Goal: Task Accomplishment & Management: Complete application form

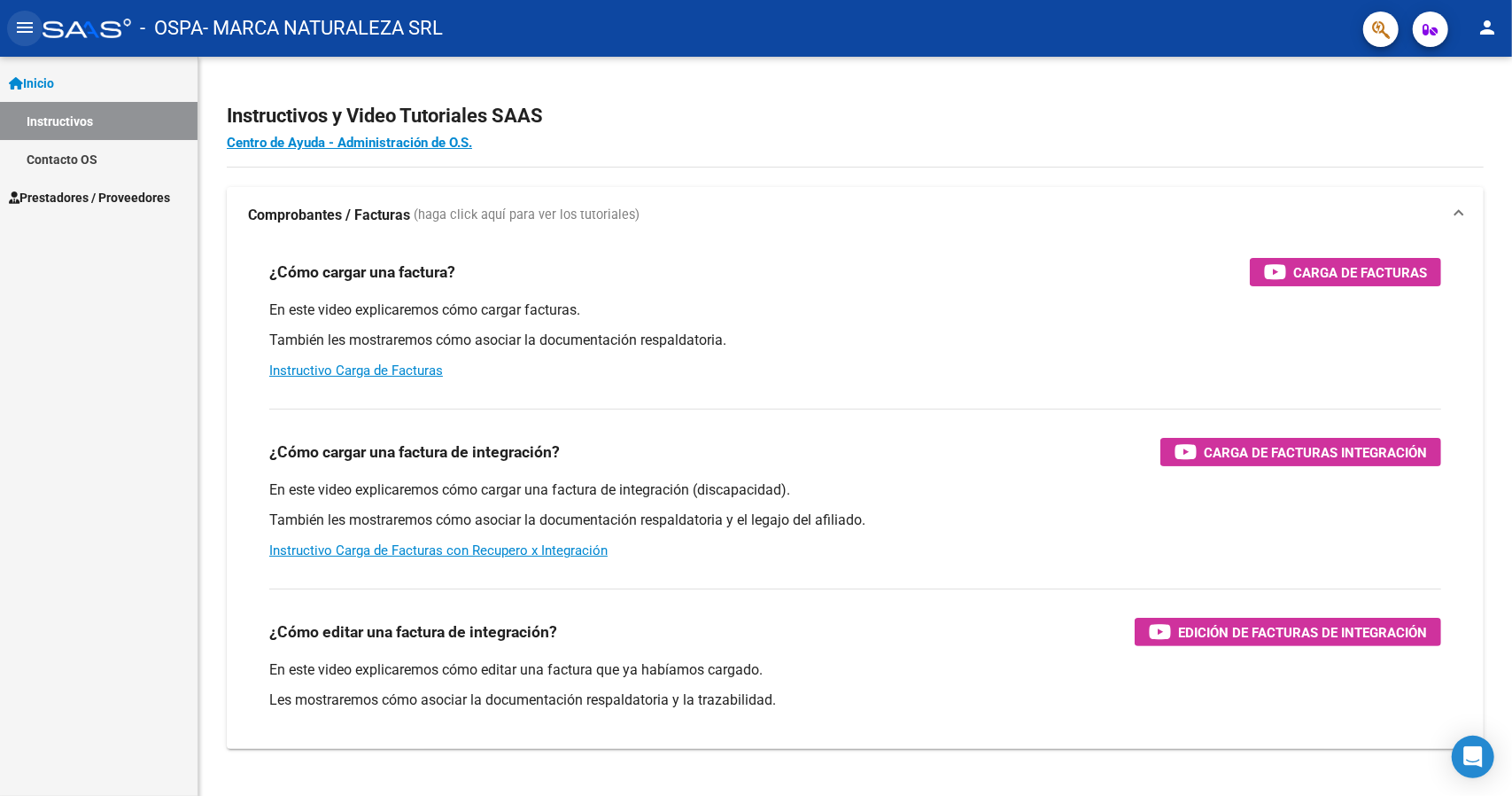
click at [19, 24] on mat-icon "menu" at bounding box center [24, 27] width 21 height 21
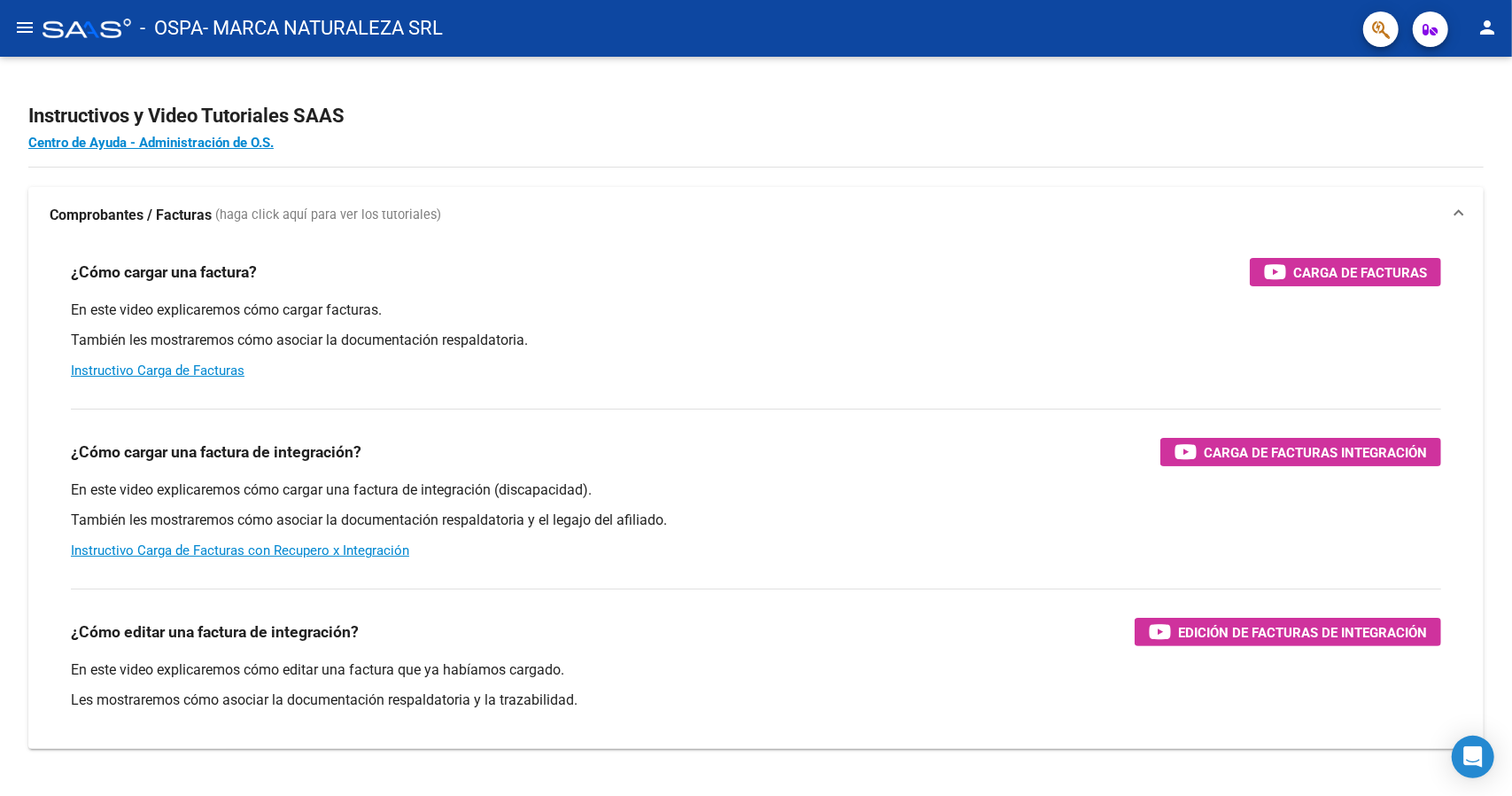
click at [19, 24] on mat-icon "menu" at bounding box center [24, 27] width 21 height 21
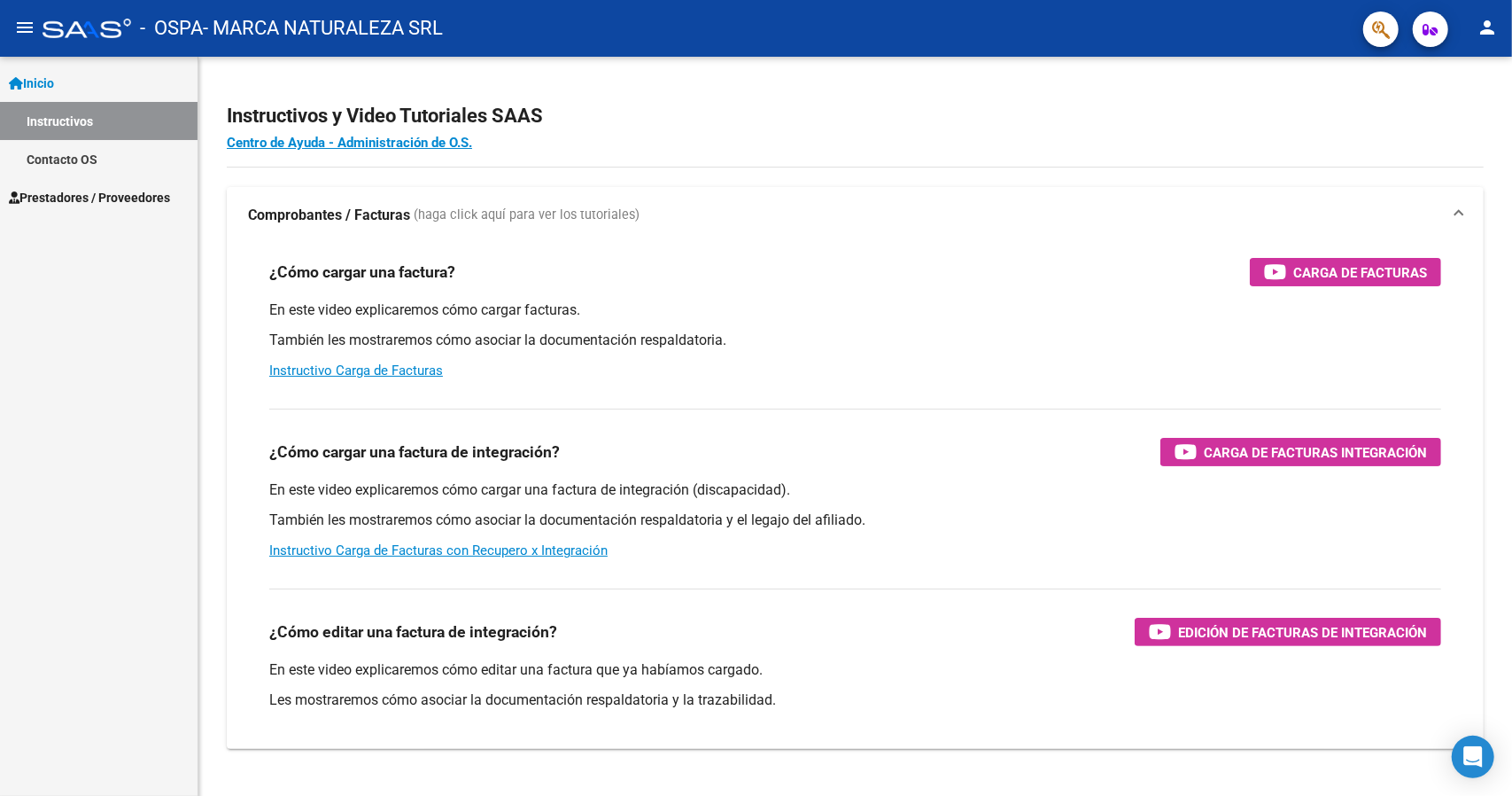
click at [85, 200] on span "Prestadores / Proveedores" at bounding box center [89, 197] width 161 height 20
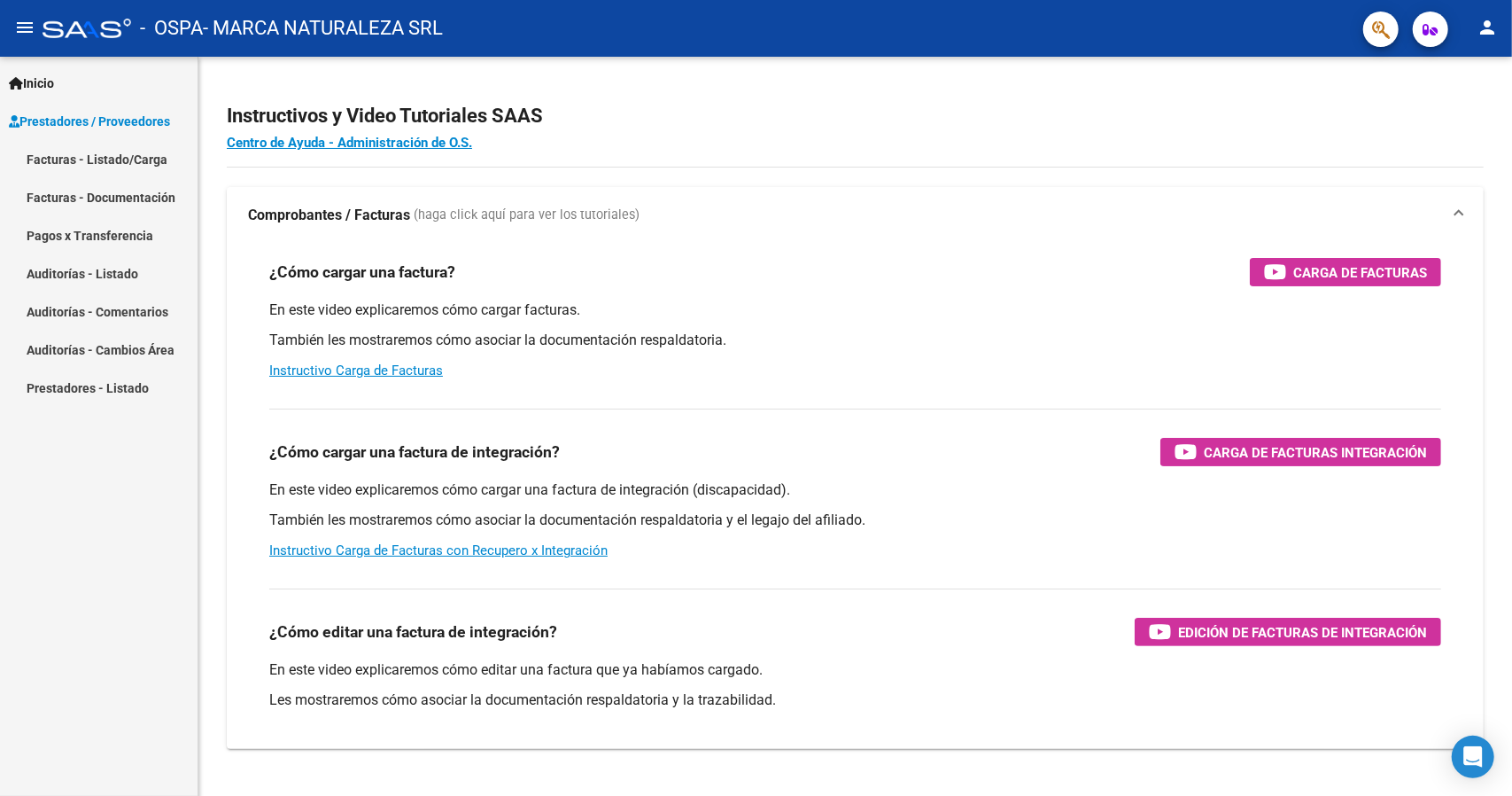
click at [112, 166] on link "Facturas - Listado/Carga" at bounding box center [99, 158] width 197 height 38
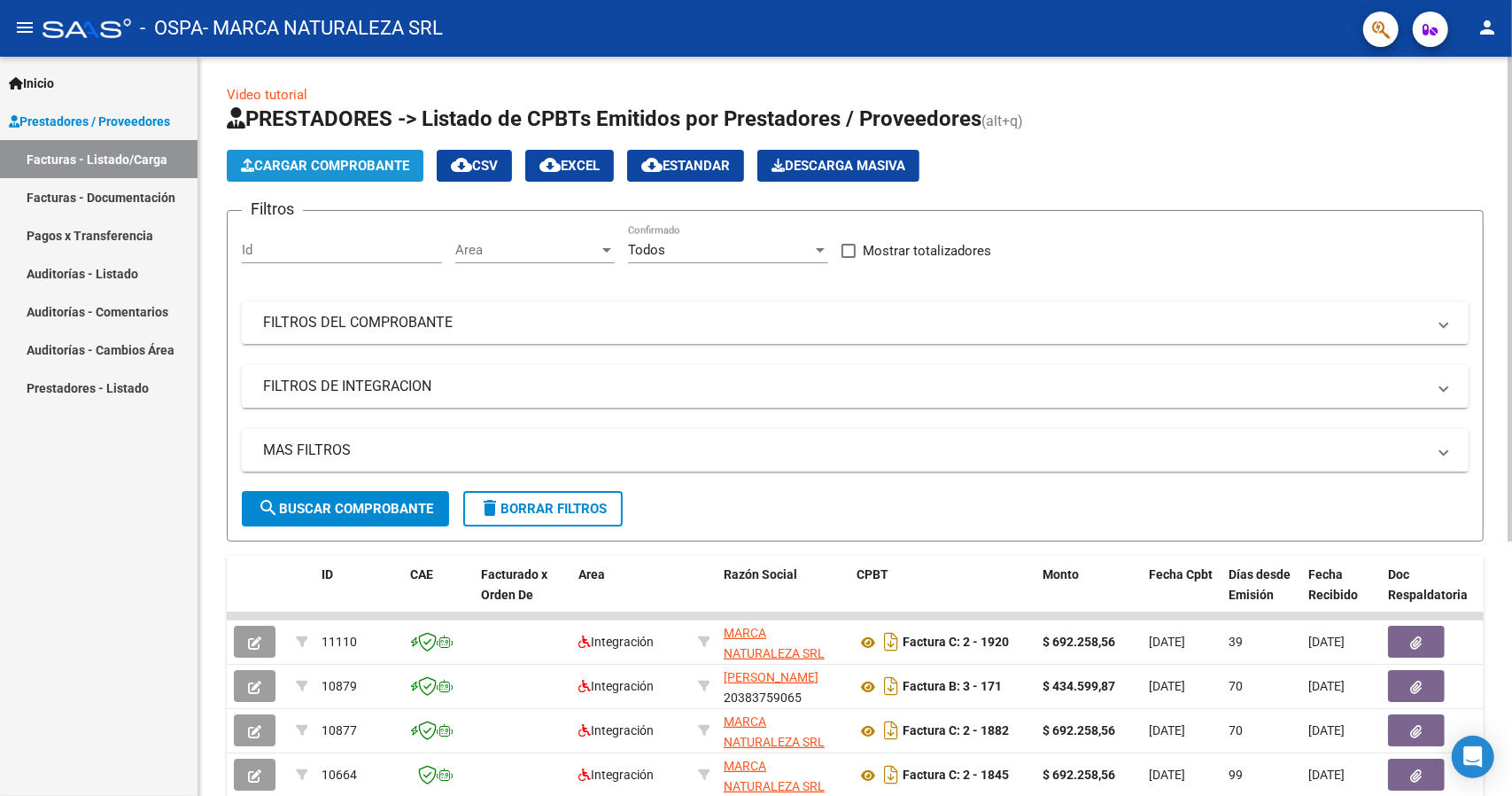
click at [339, 169] on span "Cargar Comprobante" at bounding box center [325, 165] width 168 height 16
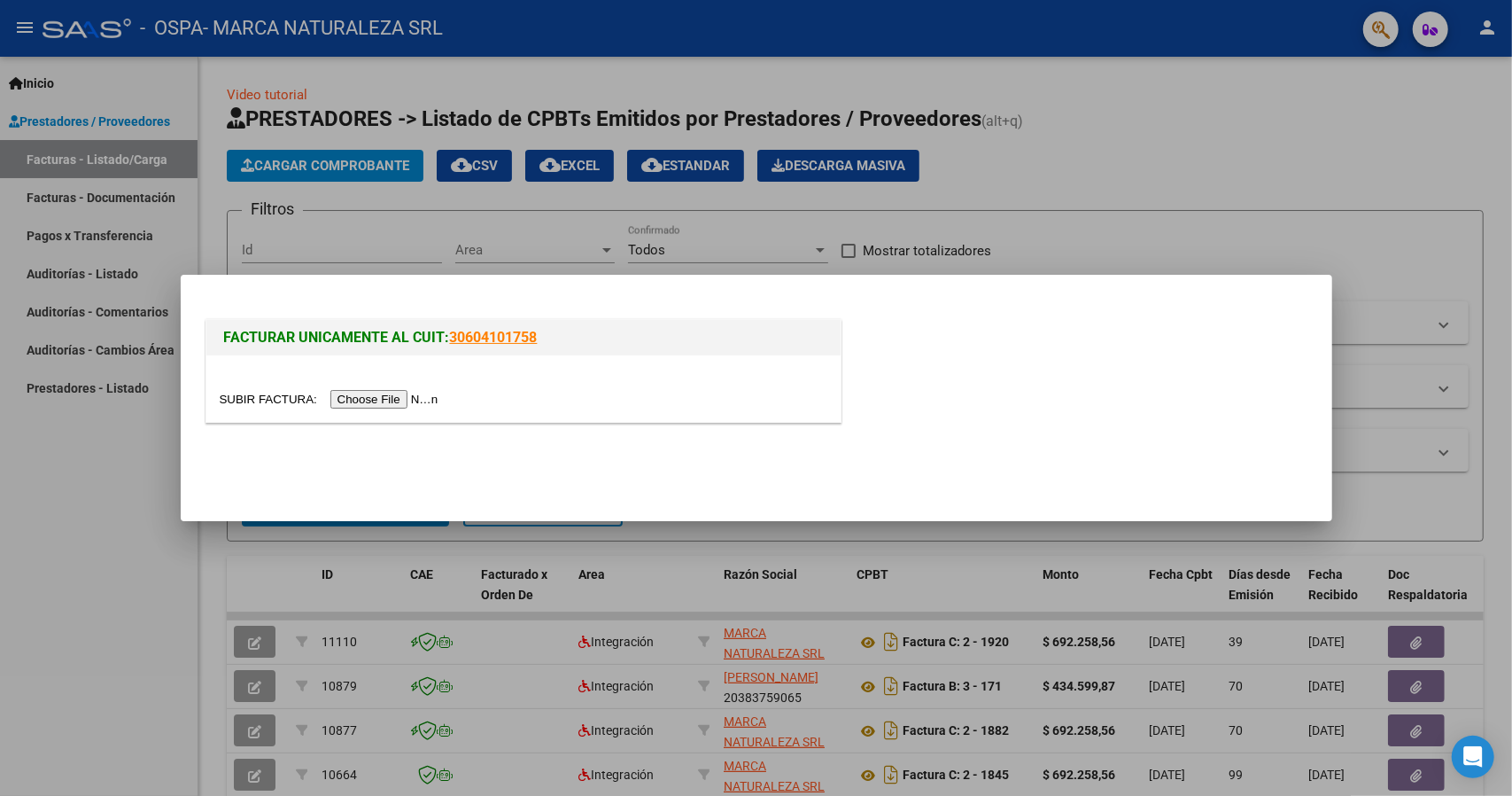
click at [372, 407] on input "file" at bounding box center [331, 399] width 224 height 19
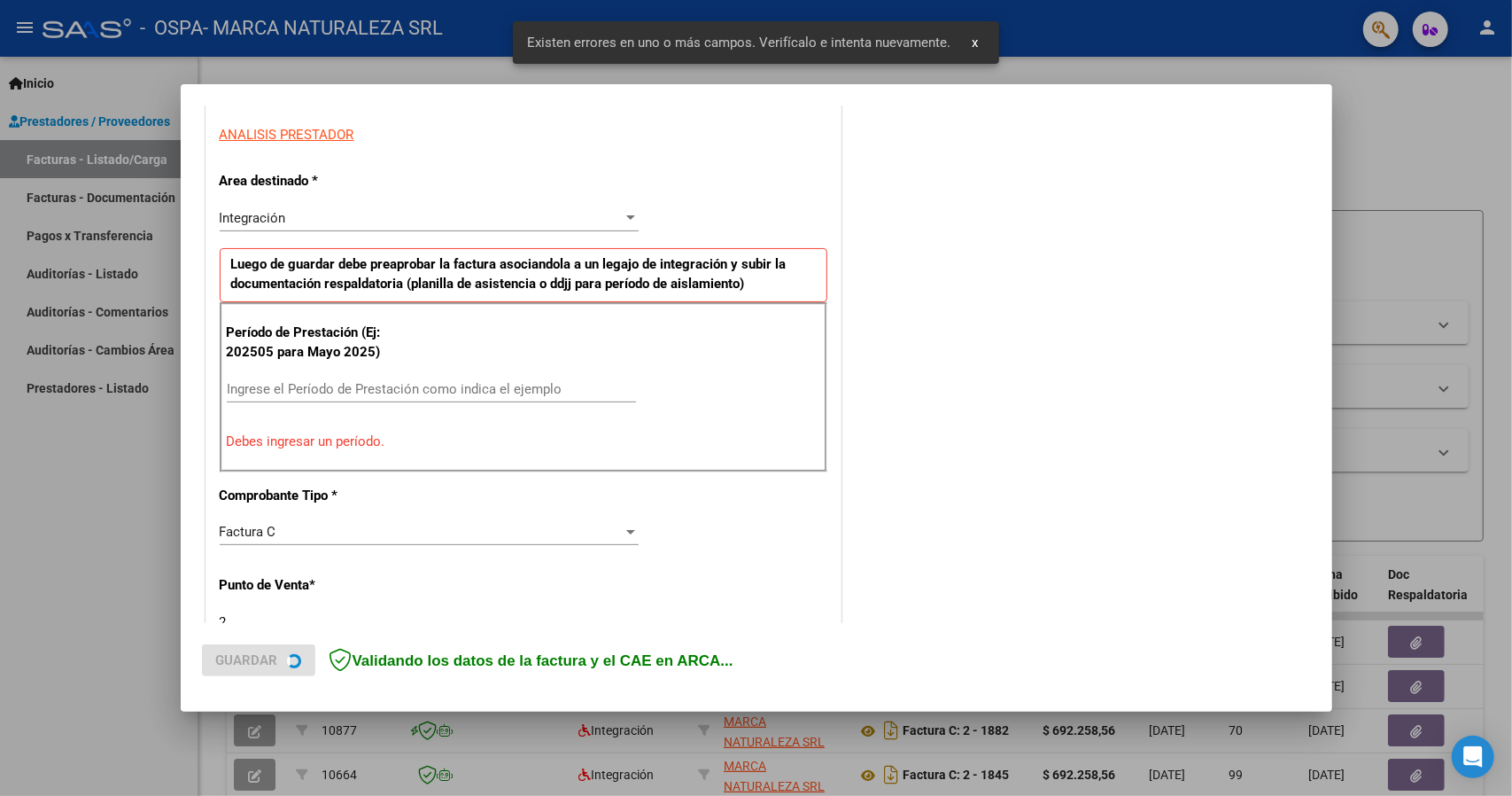
scroll to position [323, 0]
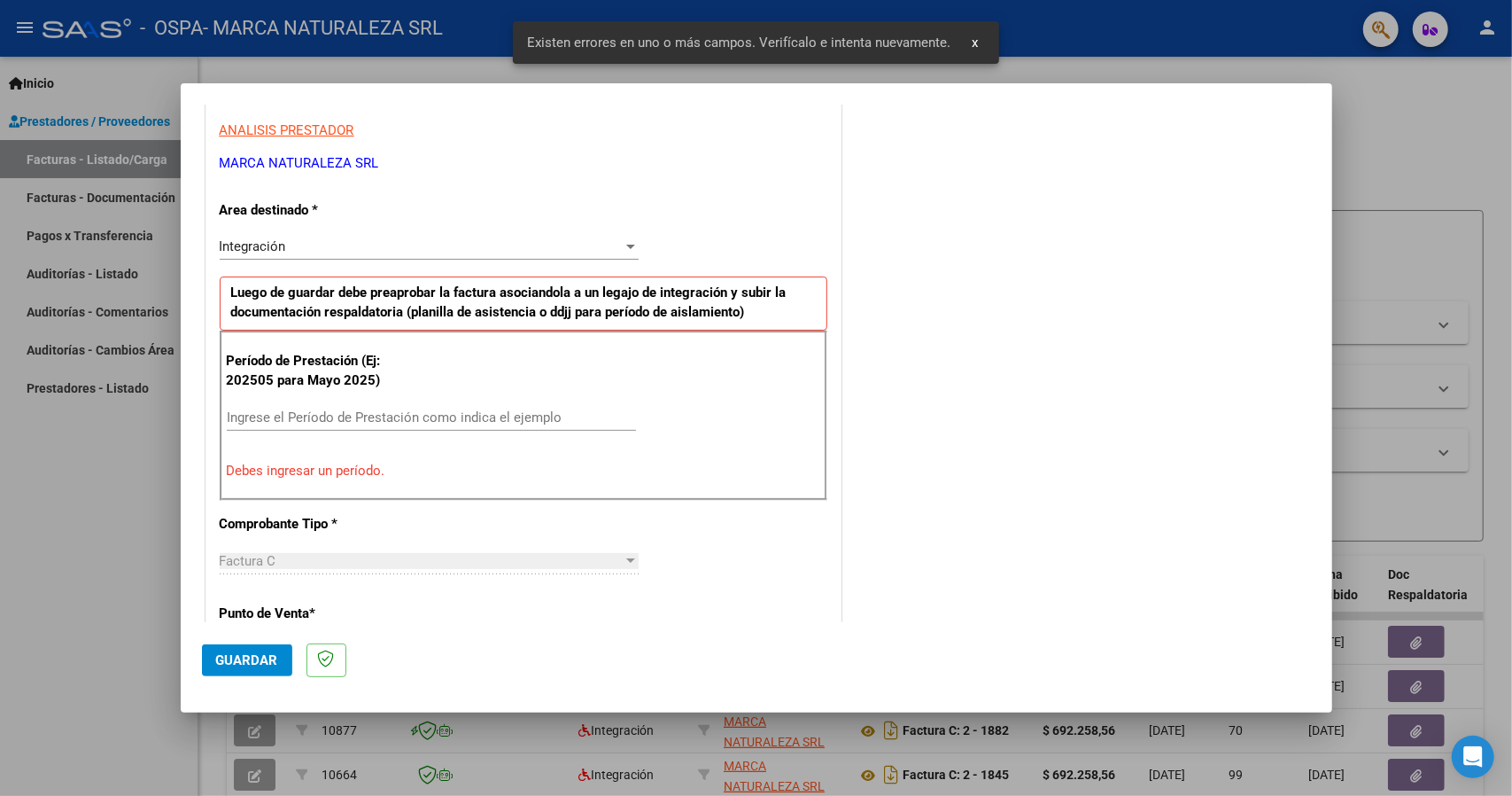
click at [333, 421] on input "Ingrese el Período de Prestación como indica el ejemplo" at bounding box center [432, 417] width 409 height 16
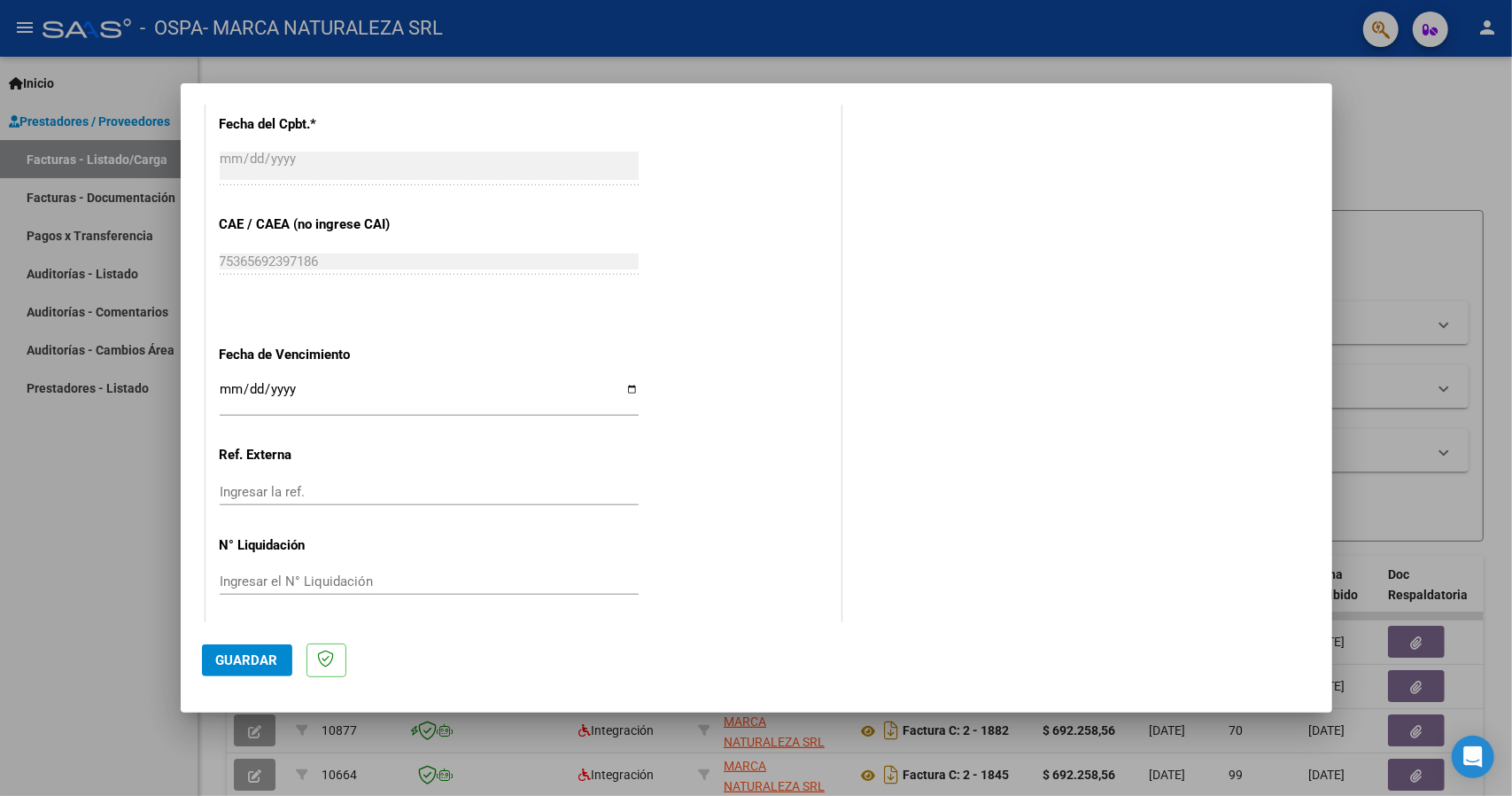
scroll to position [1038, 0]
type input "202508"
click at [238, 653] on span "Guardar" at bounding box center [247, 660] width 62 height 16
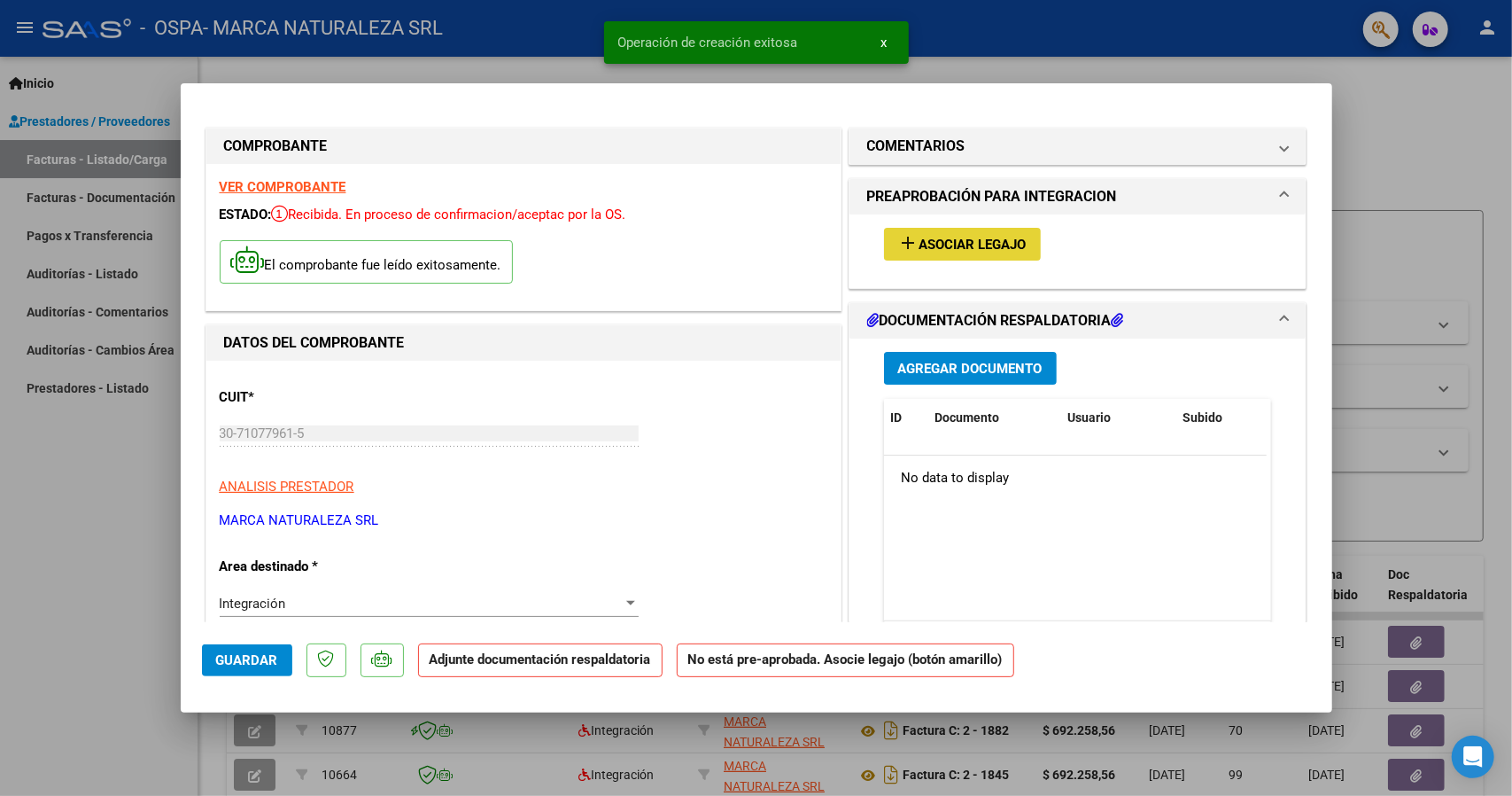
click at [898, 250] on mat-icon "add" at bounding box center [908, 242] width 21 height 21
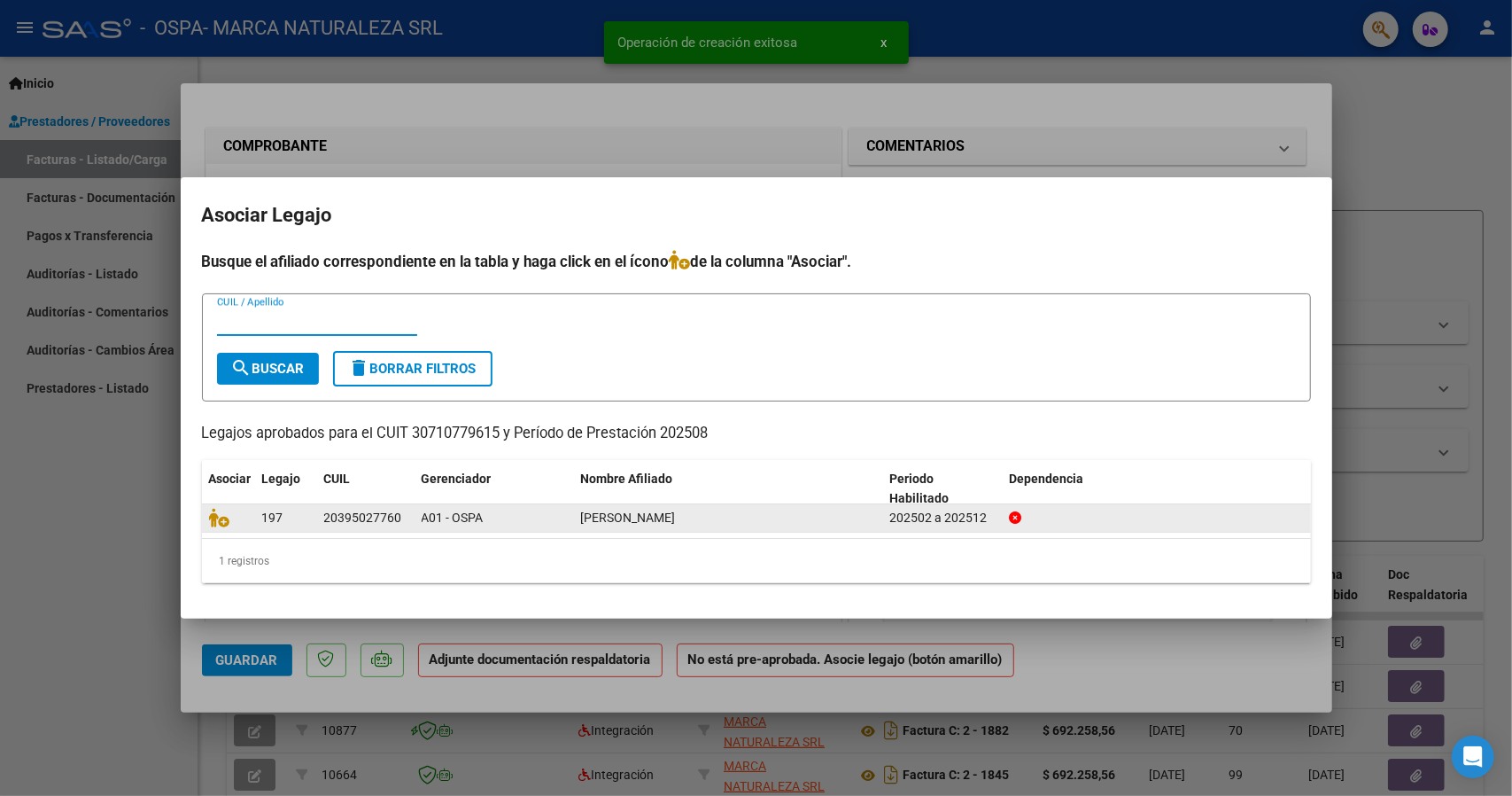
click at [221, 527] on datatable-body-cell at bounding box center [228, 519] width 53 height 28
click at [219, 513] on icon at bounding box center [220, 518] width 21 height 20
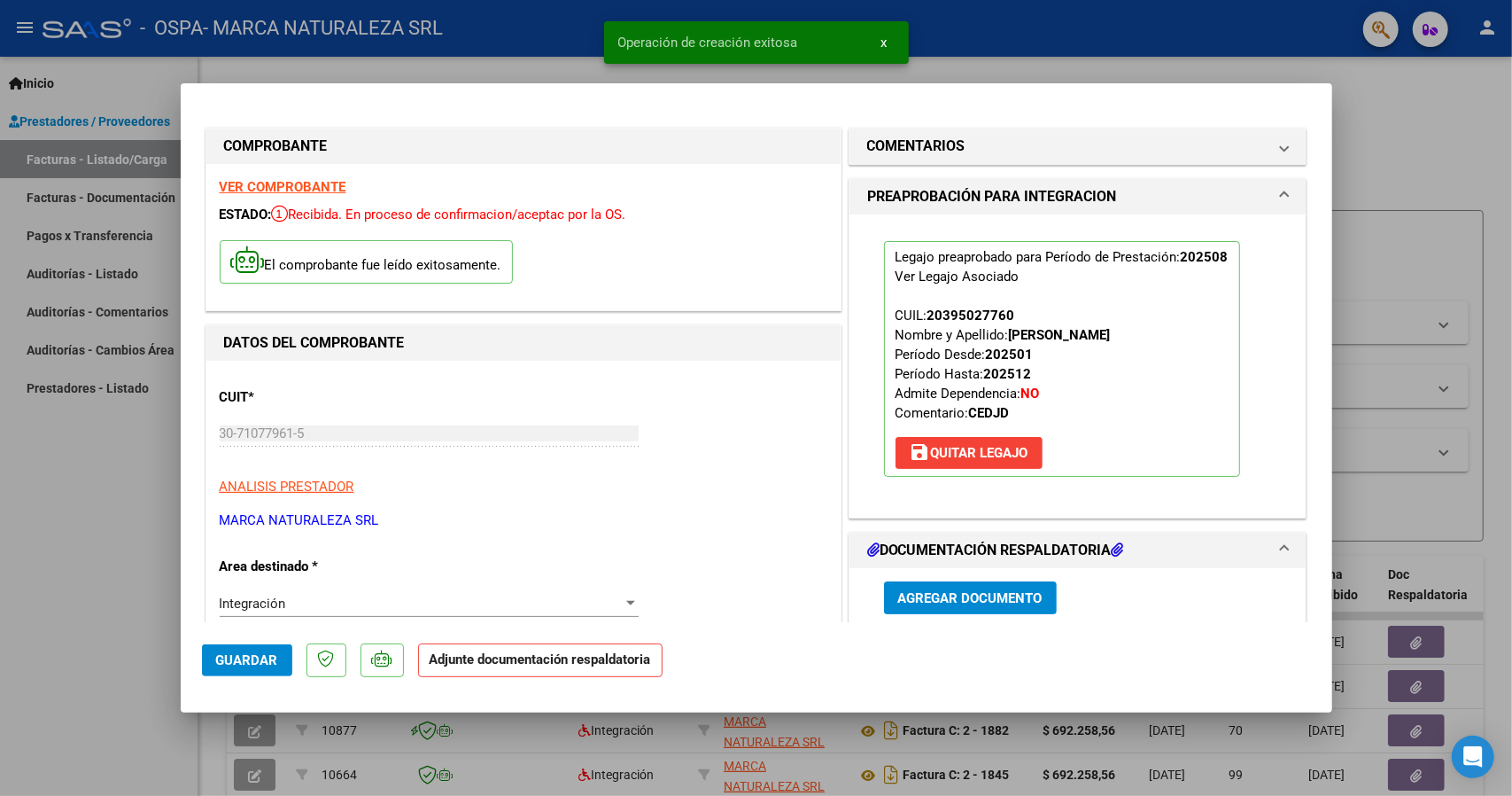
click at [957, 593] on span "Agregar Documento" at bounding box center [970, 598] width 144 height 16
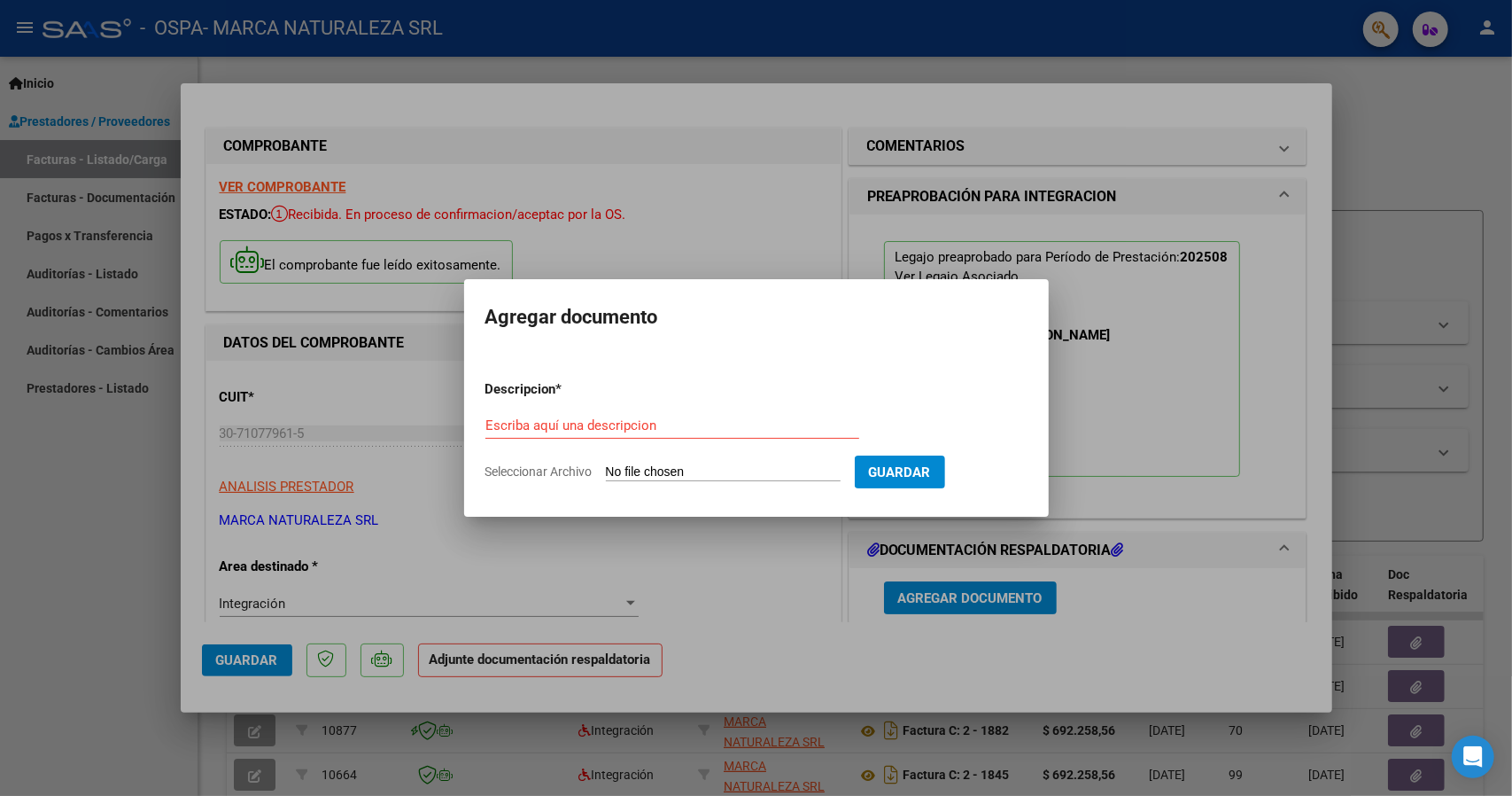
click at [520, 465] on span "Seleccionar Archivo" at bounding box center [539, 471] width 107 height 14
click at [606, 465] on input "Seleccionar Archivo" at bounding box center [723, 473] width 234 height 17
type input "C:\fakepath\INFORME [DATE] Flores.pdf"
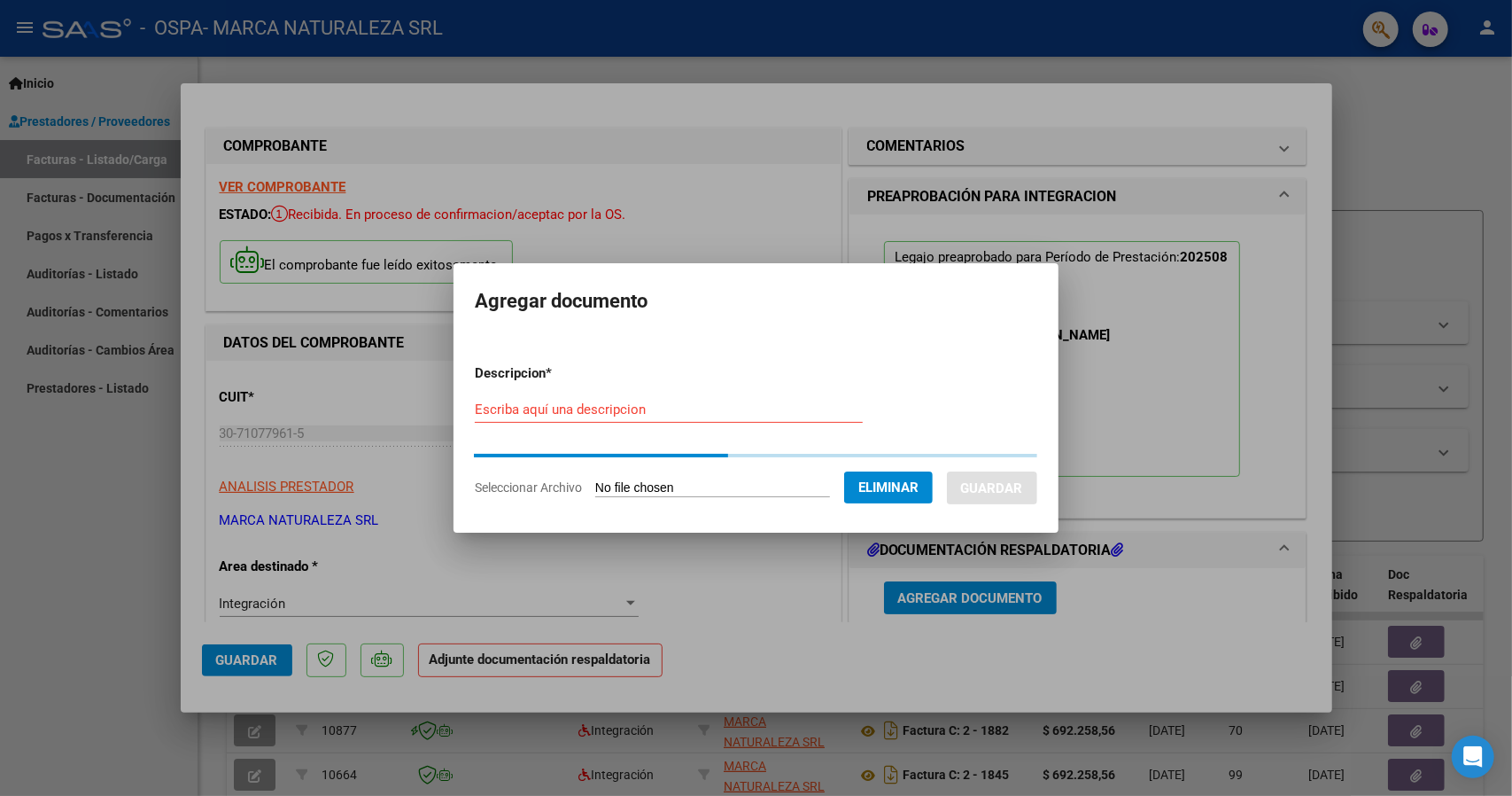
click at [571, 399] on div "Escriba aquí una descripcion" at bounding box center [668, 410] width 388 height 27
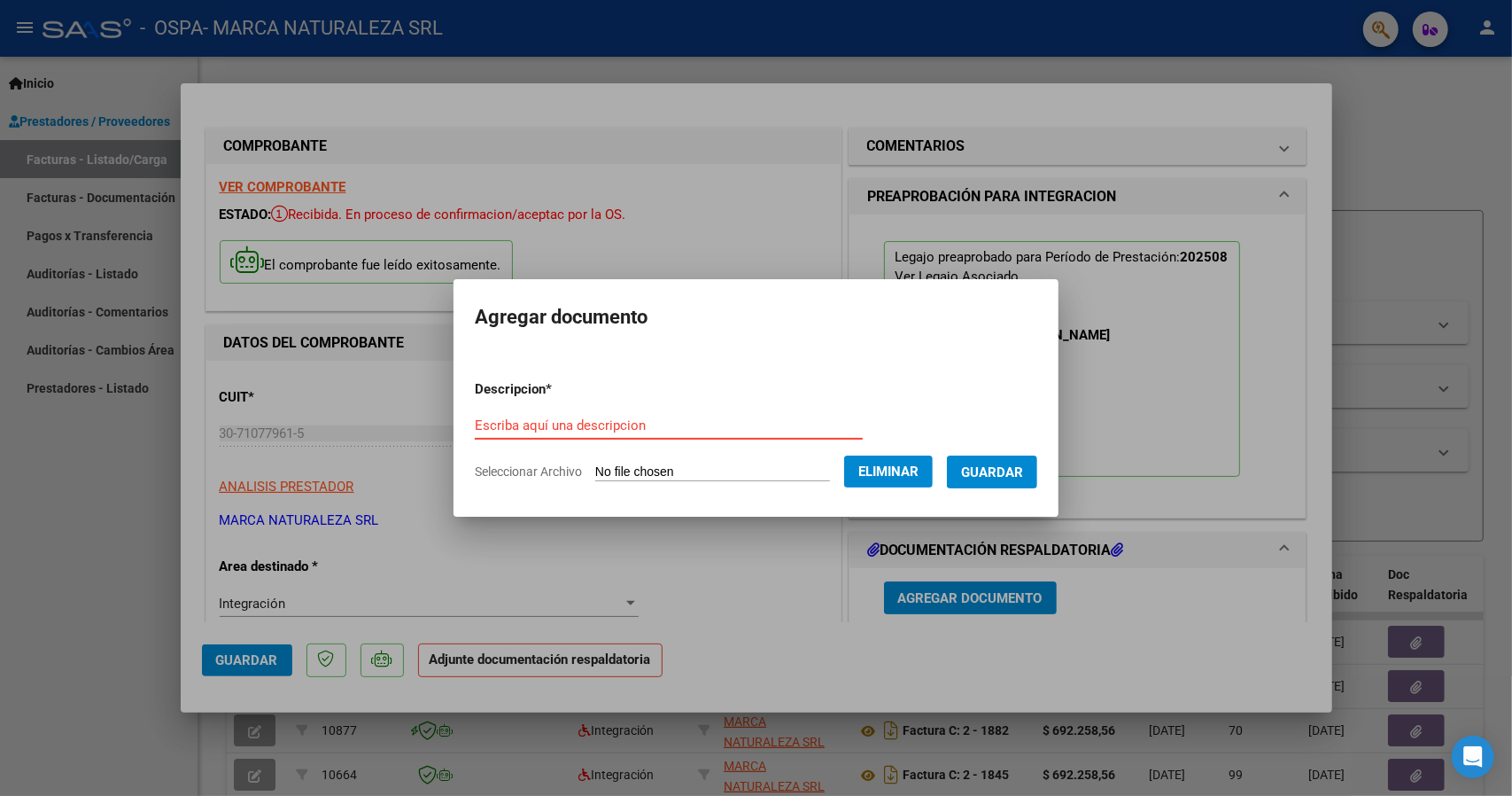
click at [601, 419] on input "Escriba aquí una descripcion" at bounding box center [668, 425] width 388 height 16
click at [601, 426] on input "Escriba aquí una descripcion" at bounding box center [668, 425] width 388 height 16
type input "INFORME"
click at [1009, 476] on span "Guardar" at bounding box center [992, 472] width 62 height 16
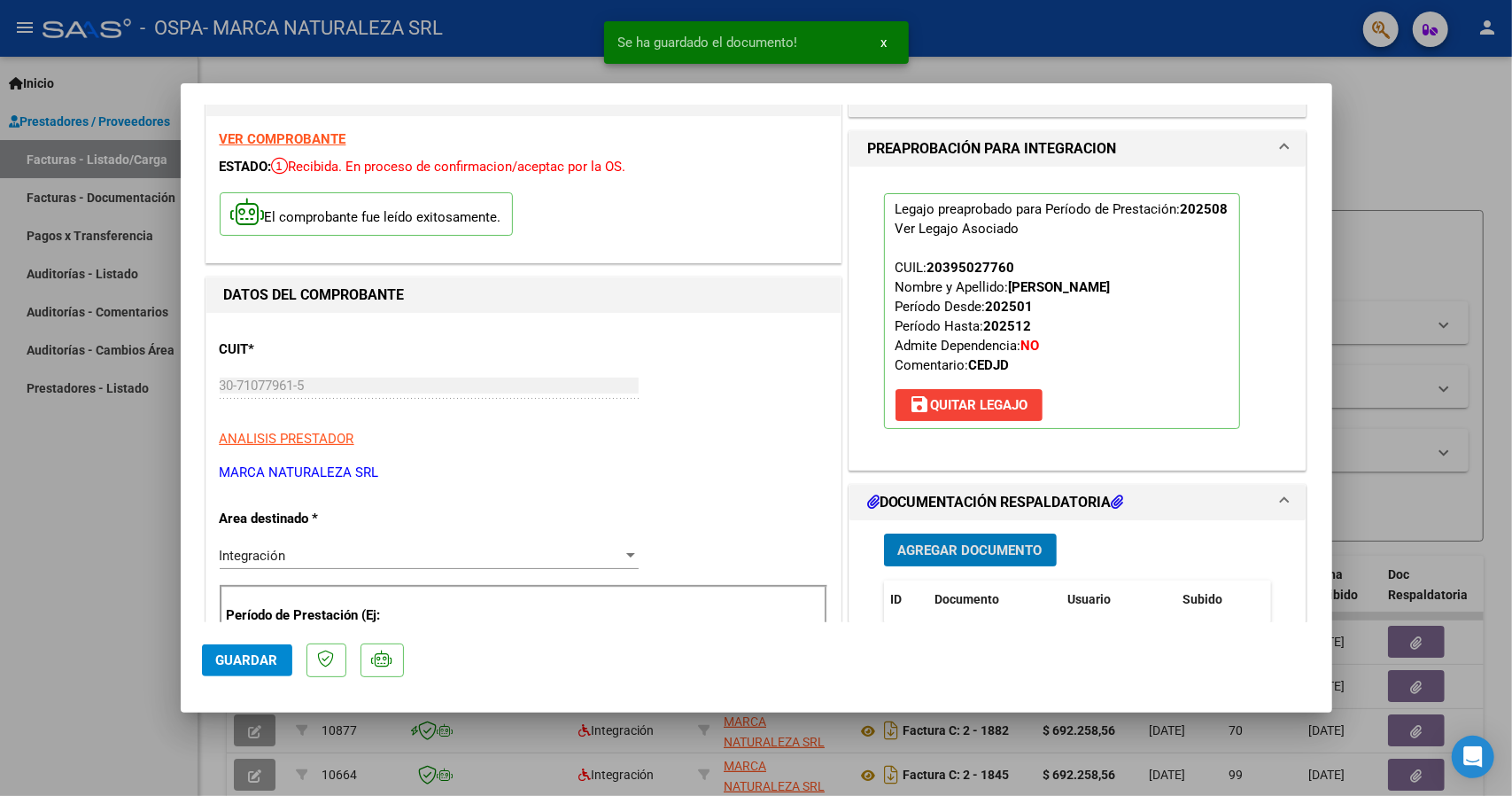
scroll to position [177, 0]
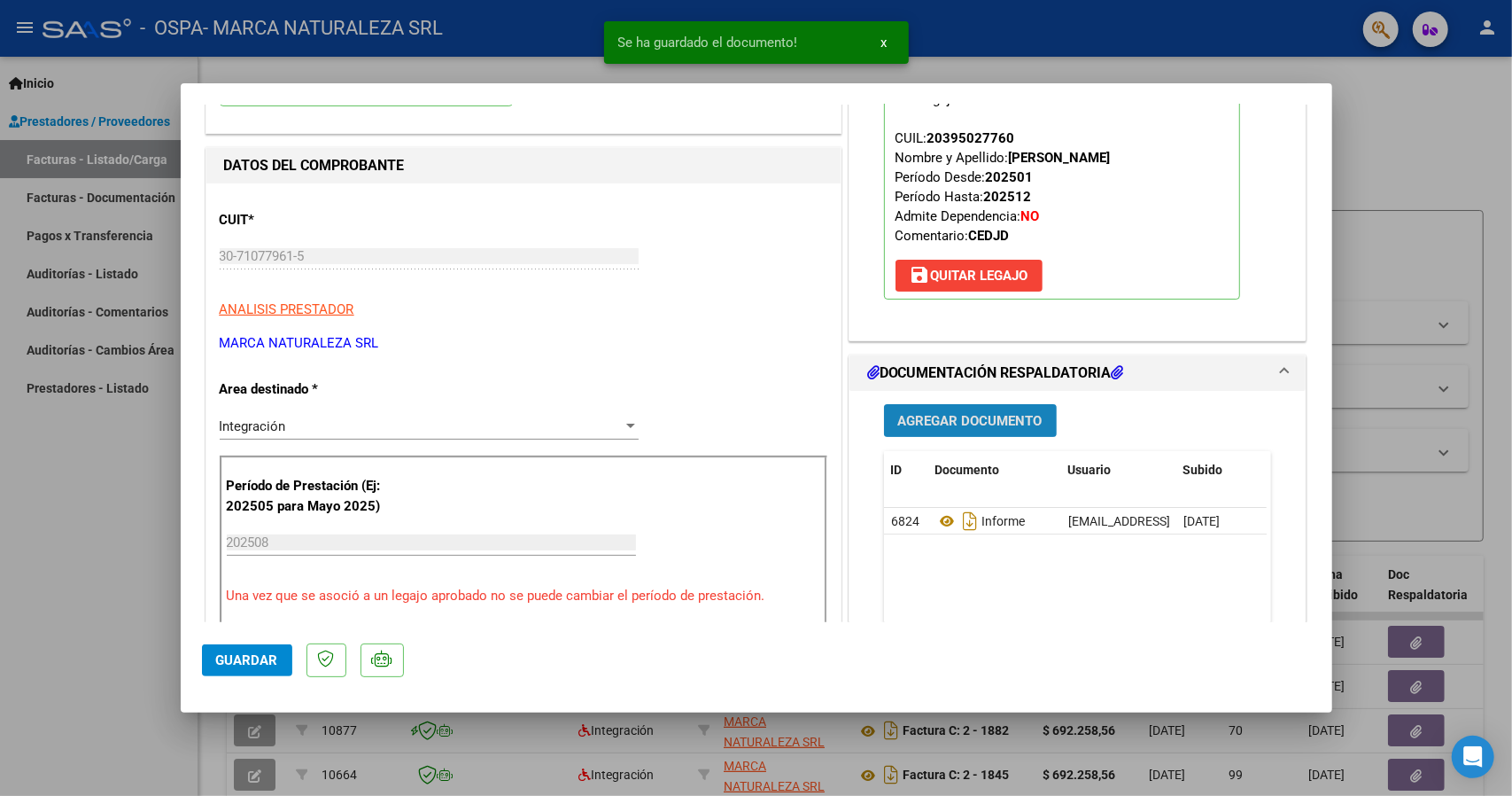
click at [929, 423] on span "Agregar Documento" at bounding box center [970, 421] width 144 height 16
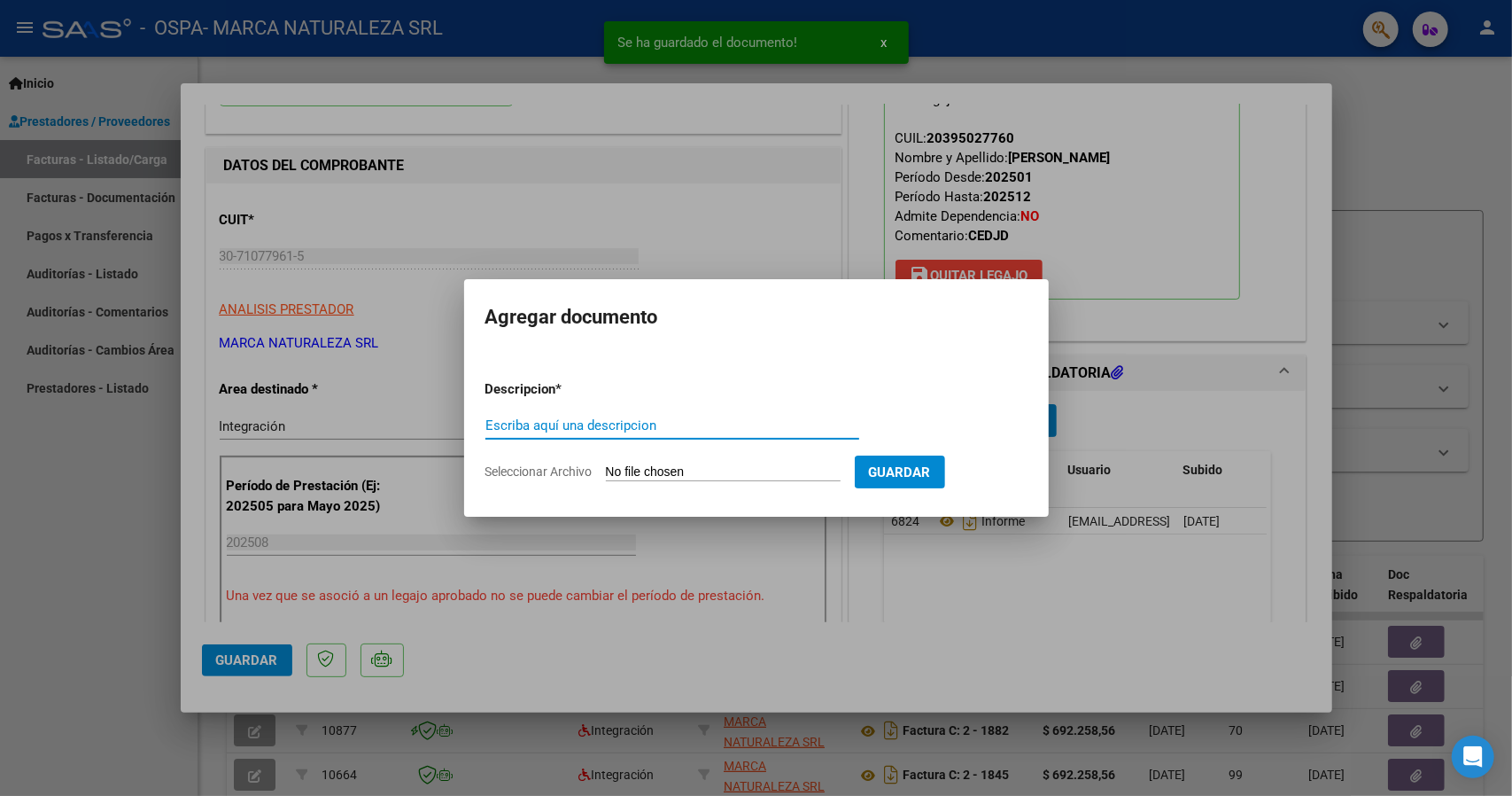
click at [511, 465] on span "Seleccionar Archivo" at bounding box center [539, 471] width 107 height 14
click at [606, 465] on input "Seleccionar Archivo" at bounding box center [723, 473] width 234 height 17
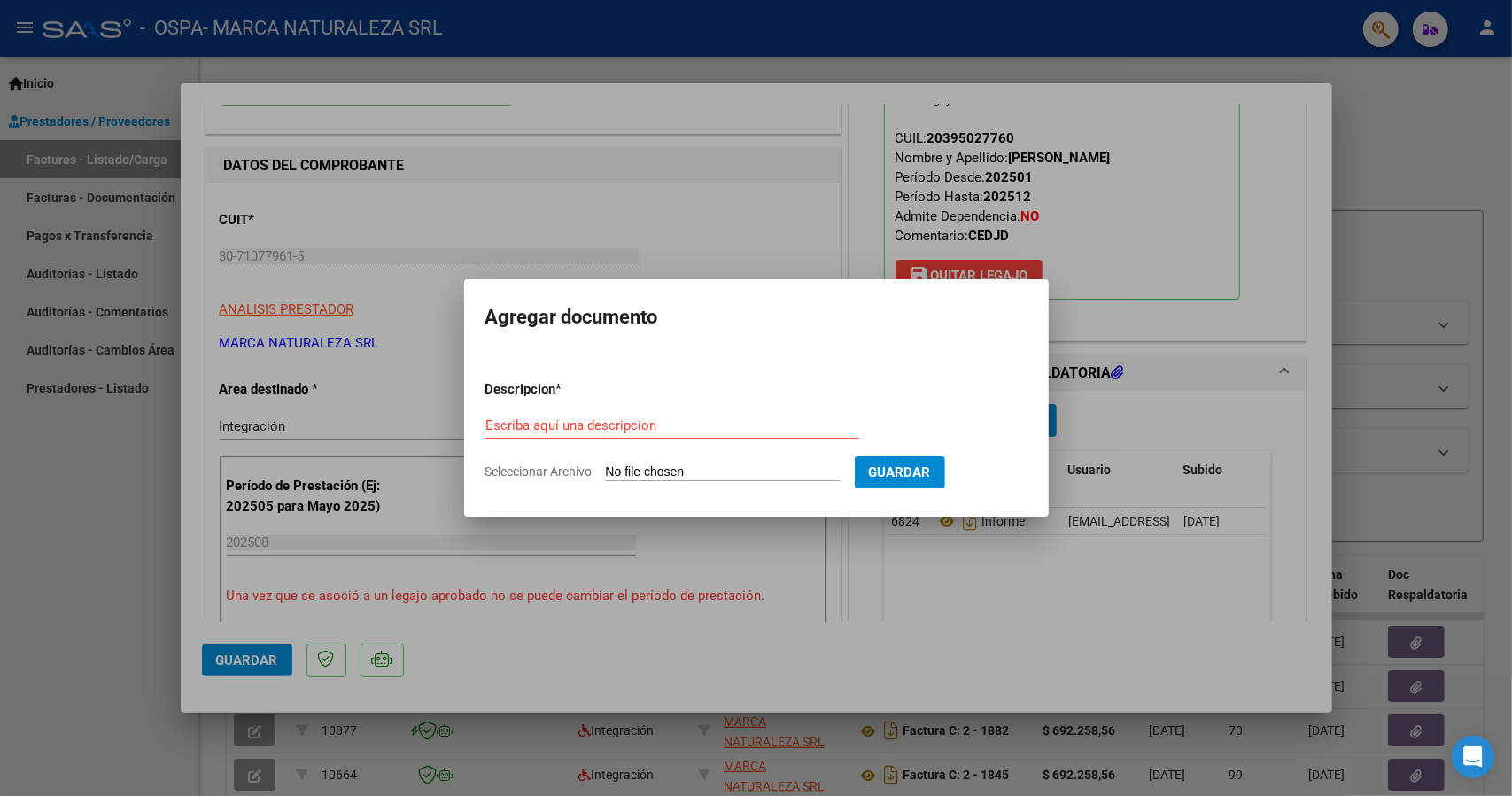
type input "C:\fakepath\ASISTENCIA [DATE] [GEOGRAPHIC_DATA]pdf"
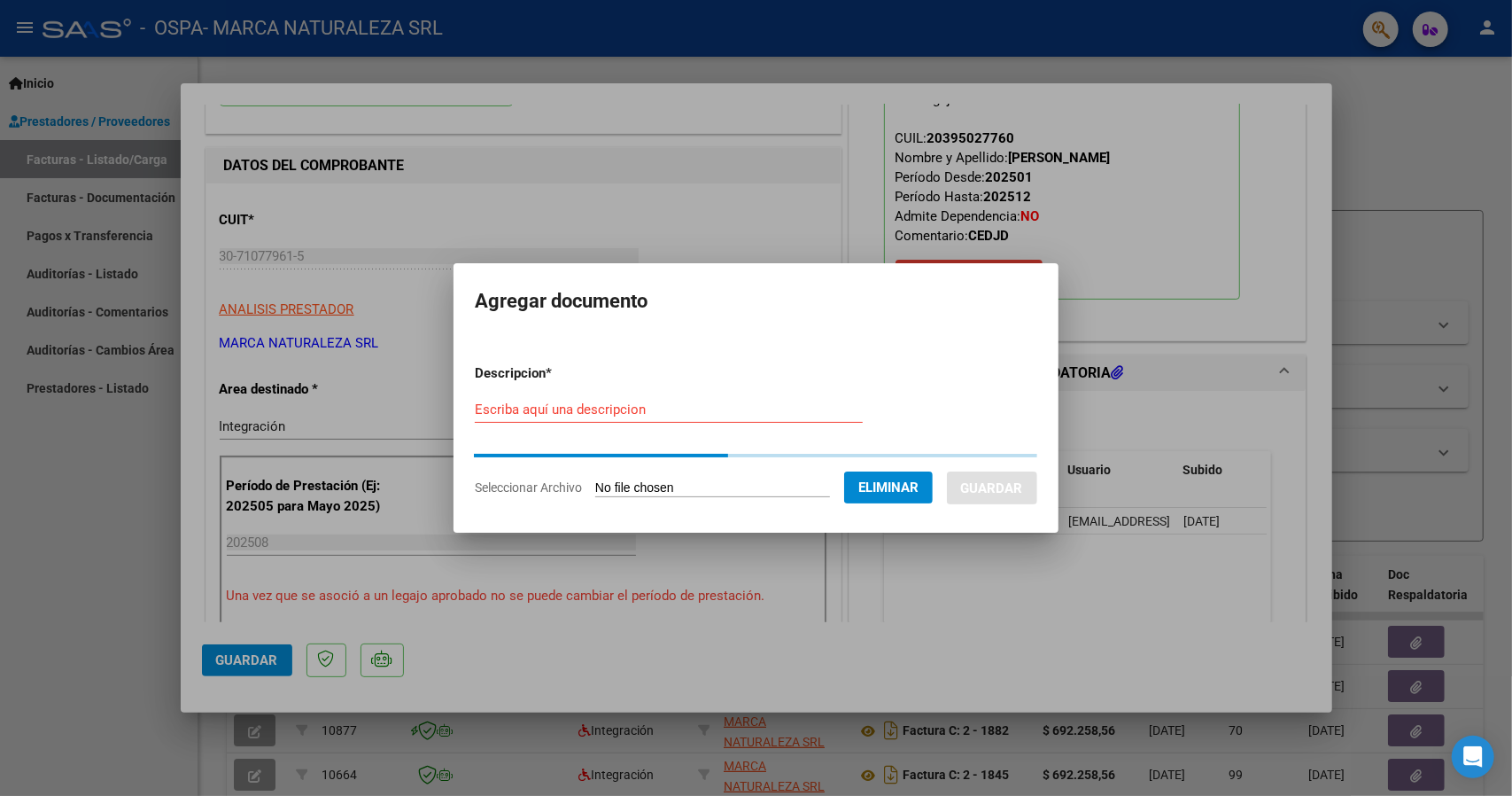
click at [537, 403] on form "Descripcion * Escriba aquí una descripcion Seleccionar Archivo Eliminar Guardar" at bounding box center [756, 430] width 563 height 161
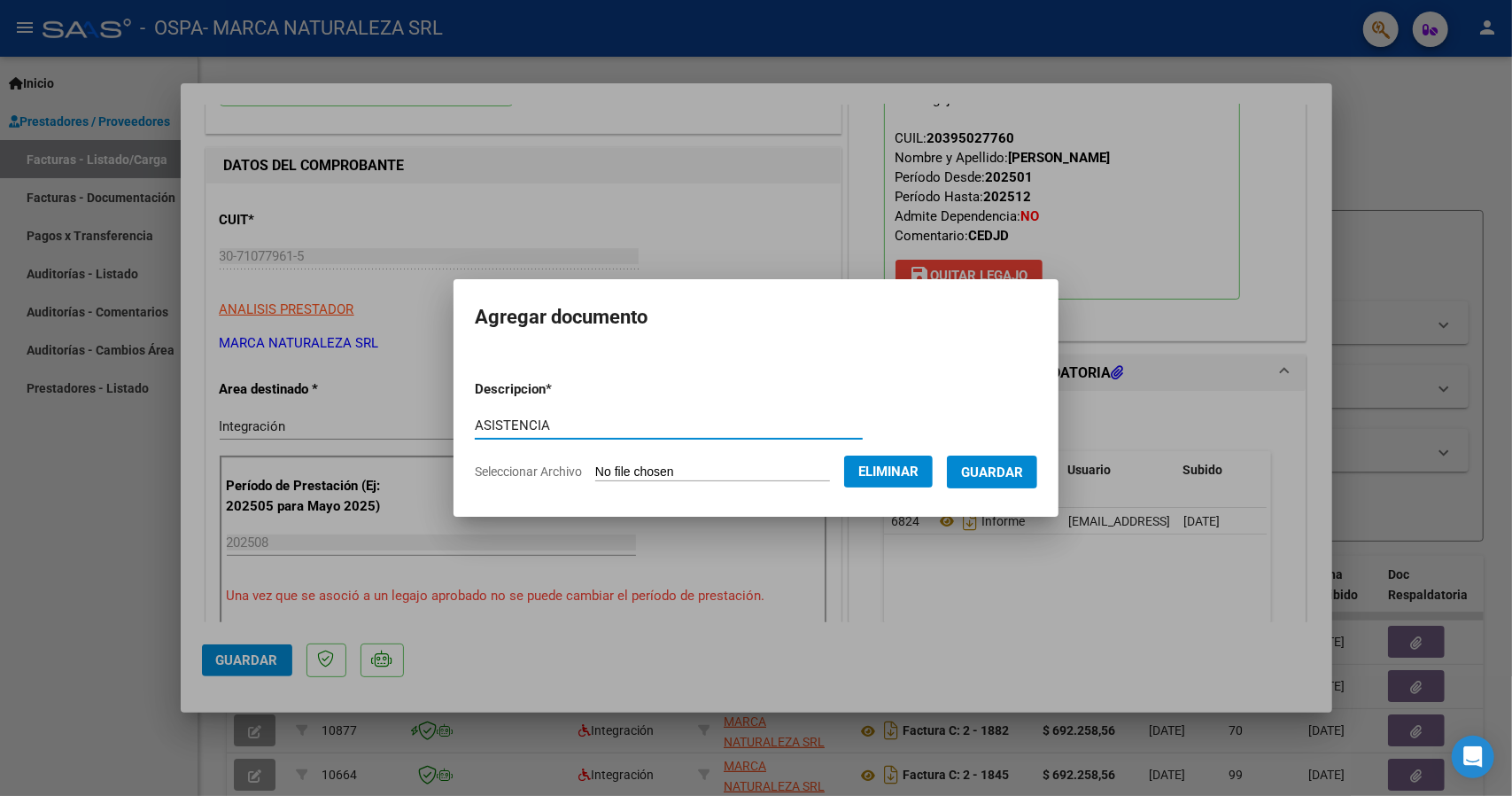
type input "ASISTENCIA"
click at [1008, 472] on span "Guardar" at bounding box center [992, 472] width 62 height 16
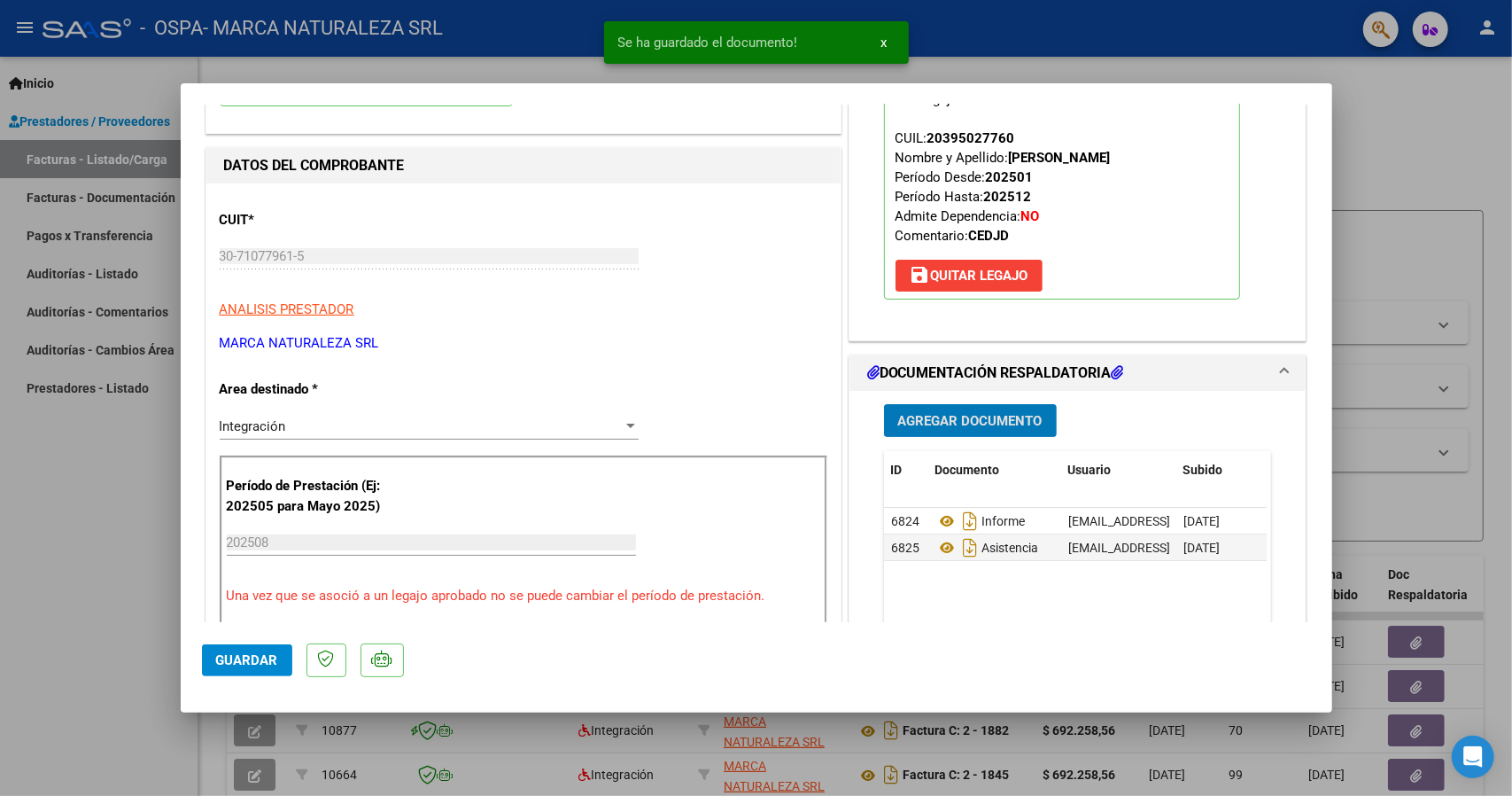
click at [243, 659] on span "Guardar" at bounding box center [247, 660] width 62 height 16
click at [1434, 93] on div at bounding box center [756, 398] width 1512 height 796
type input "$ 0,00"
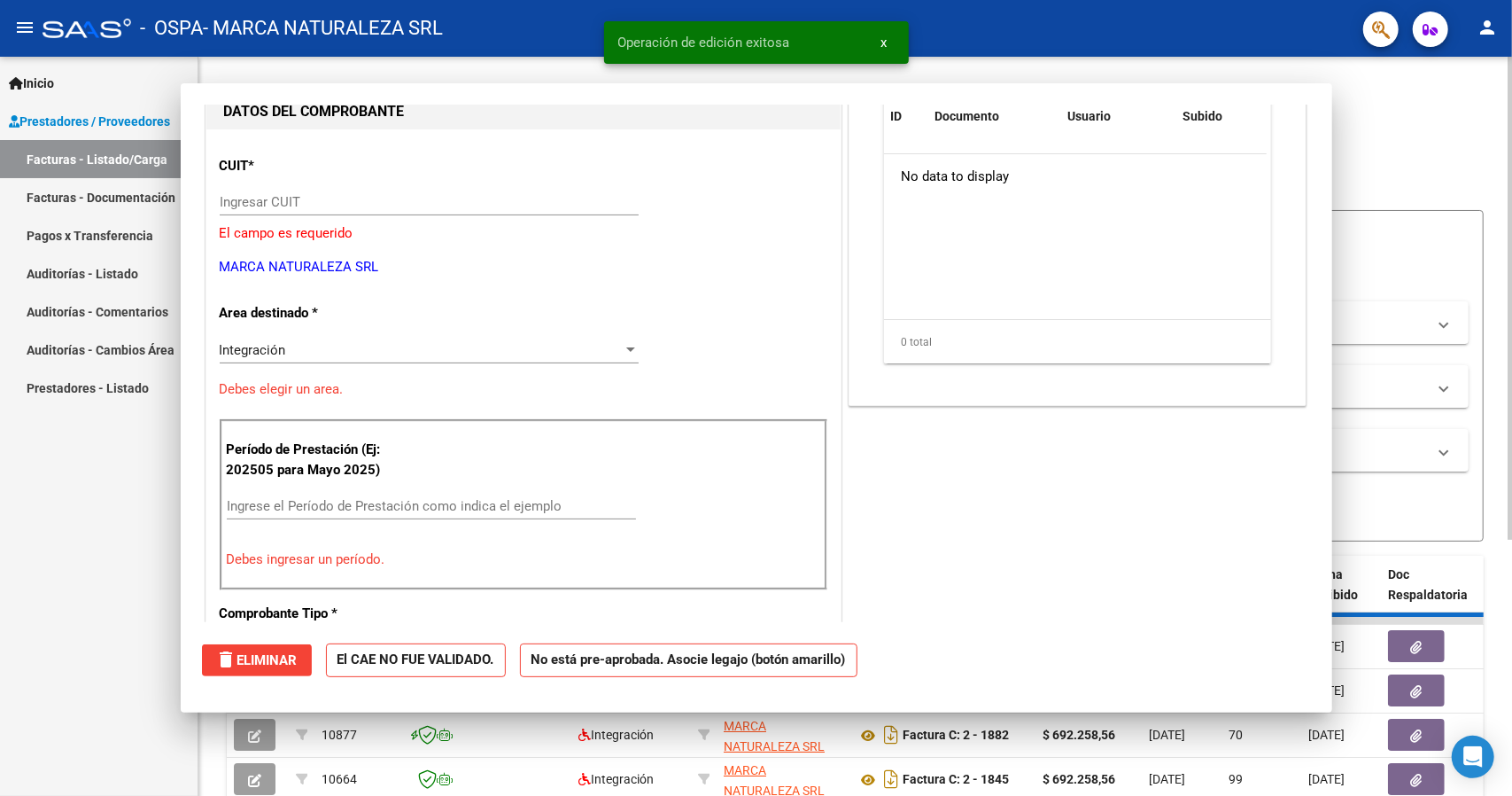
scroll to position [188, 0]
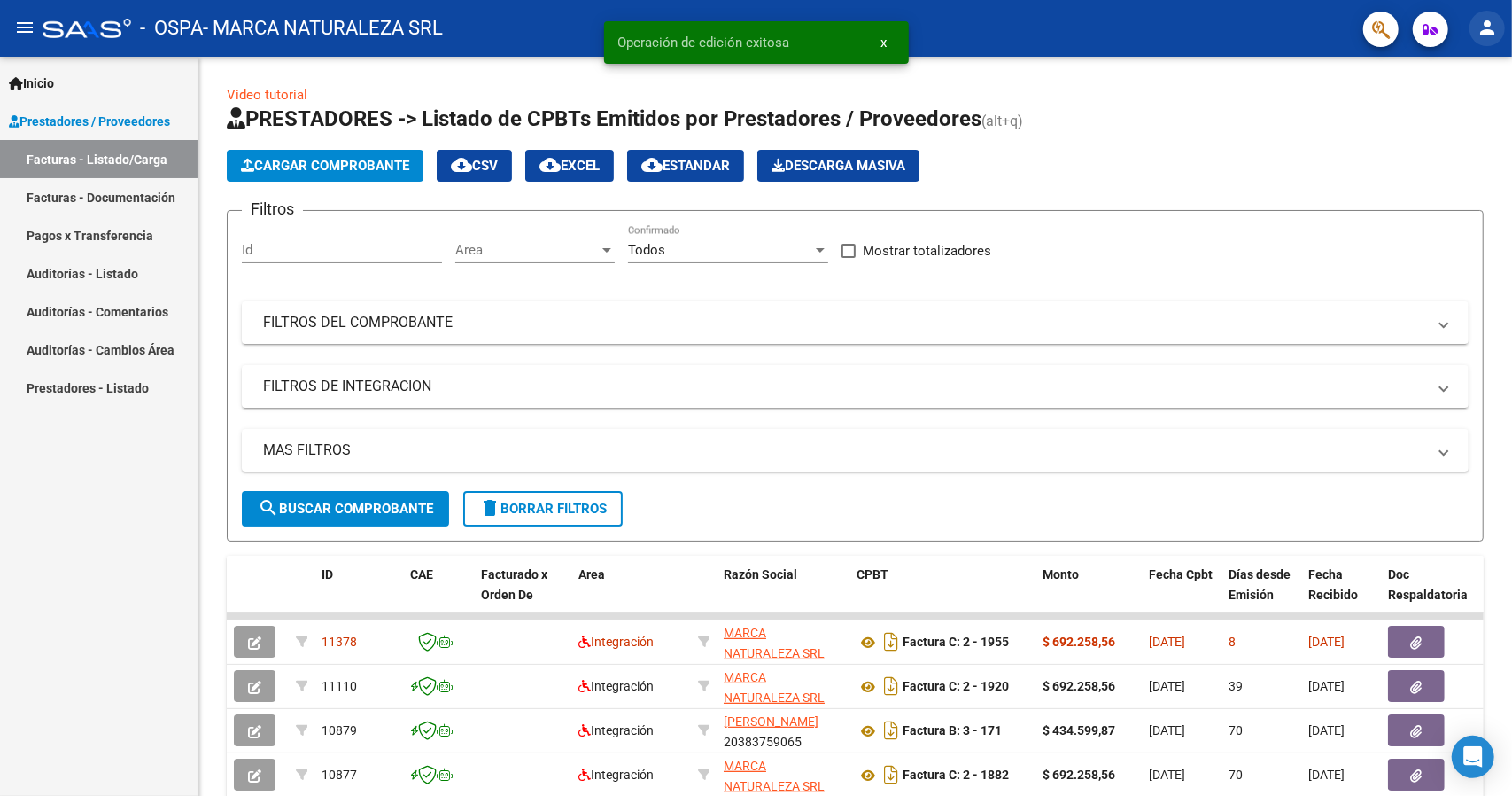
click at [1492, 33] on mat-icon "person" at bounding box center [1487, 27] width 21 height 21
click at [1451, 121] on button "exit_to_app Salir" at bounding box center [1451, 117] width 108 height 43
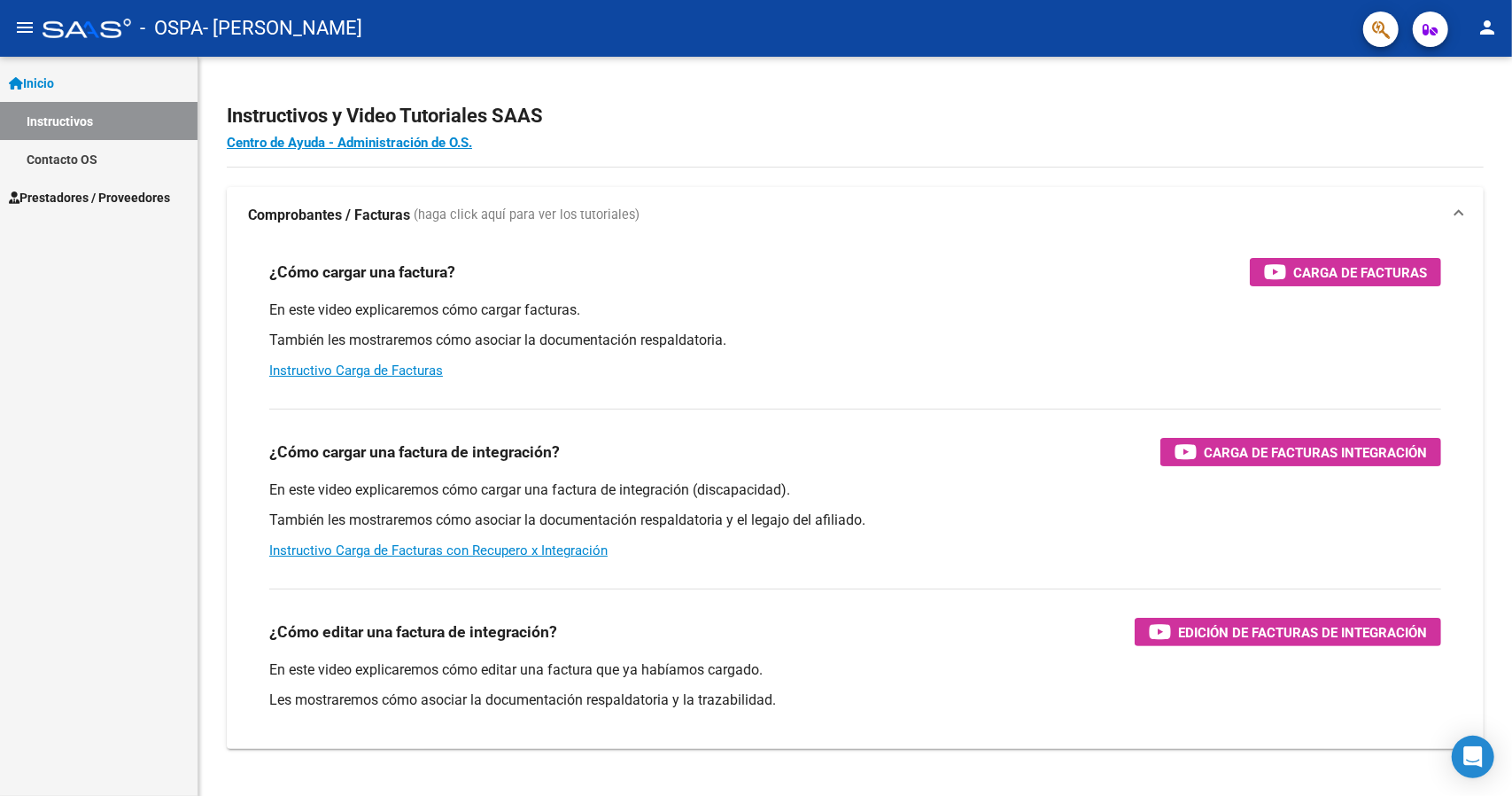
click at [53, 199] on span "Prestadores / Proveedores" at bounding box center [89, 197] width 161 height 20
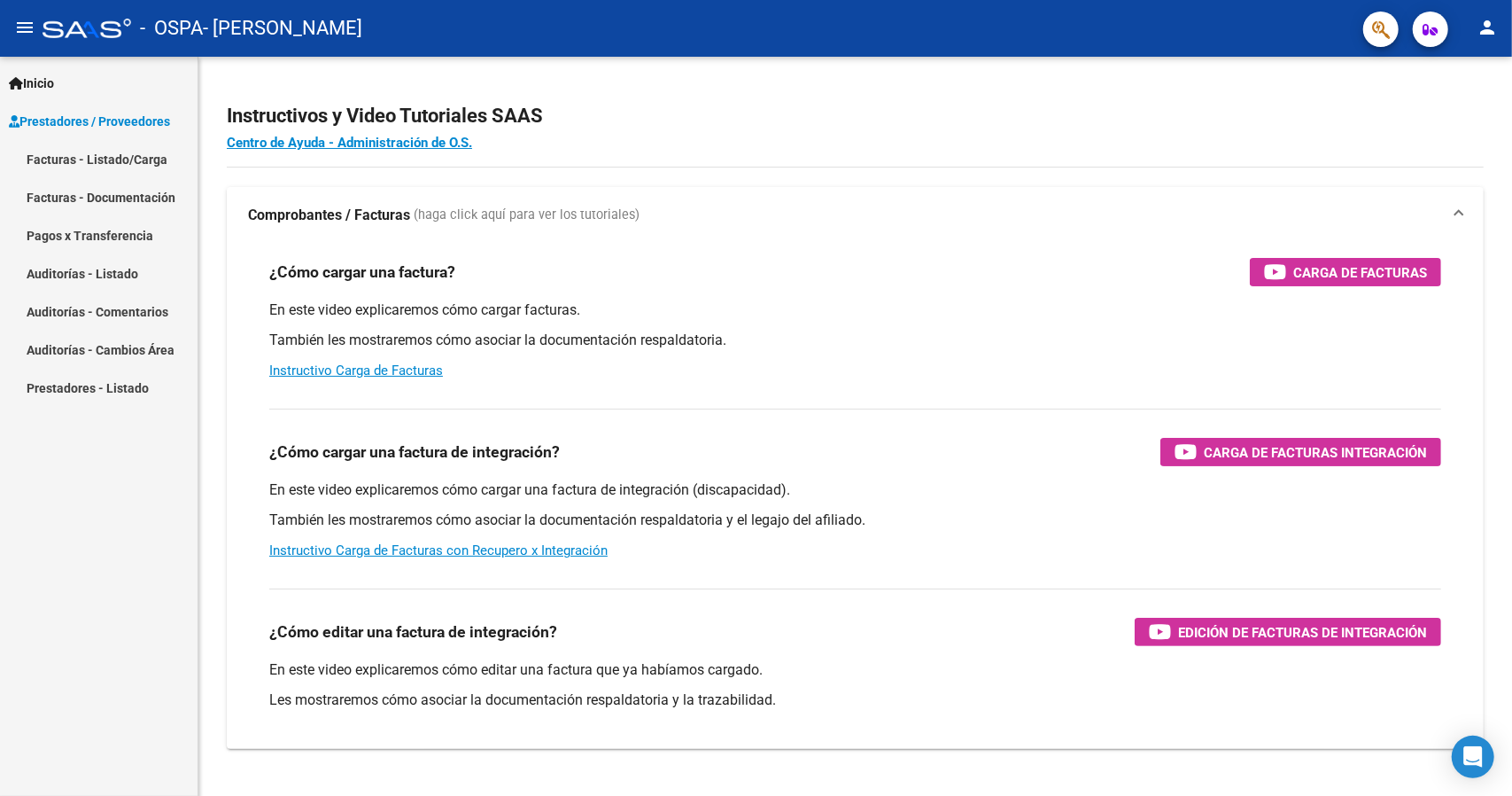
click at [81, 164] on link "Facturas - Listado/Carga" at bounding box center [99, 158] width 197 height 38
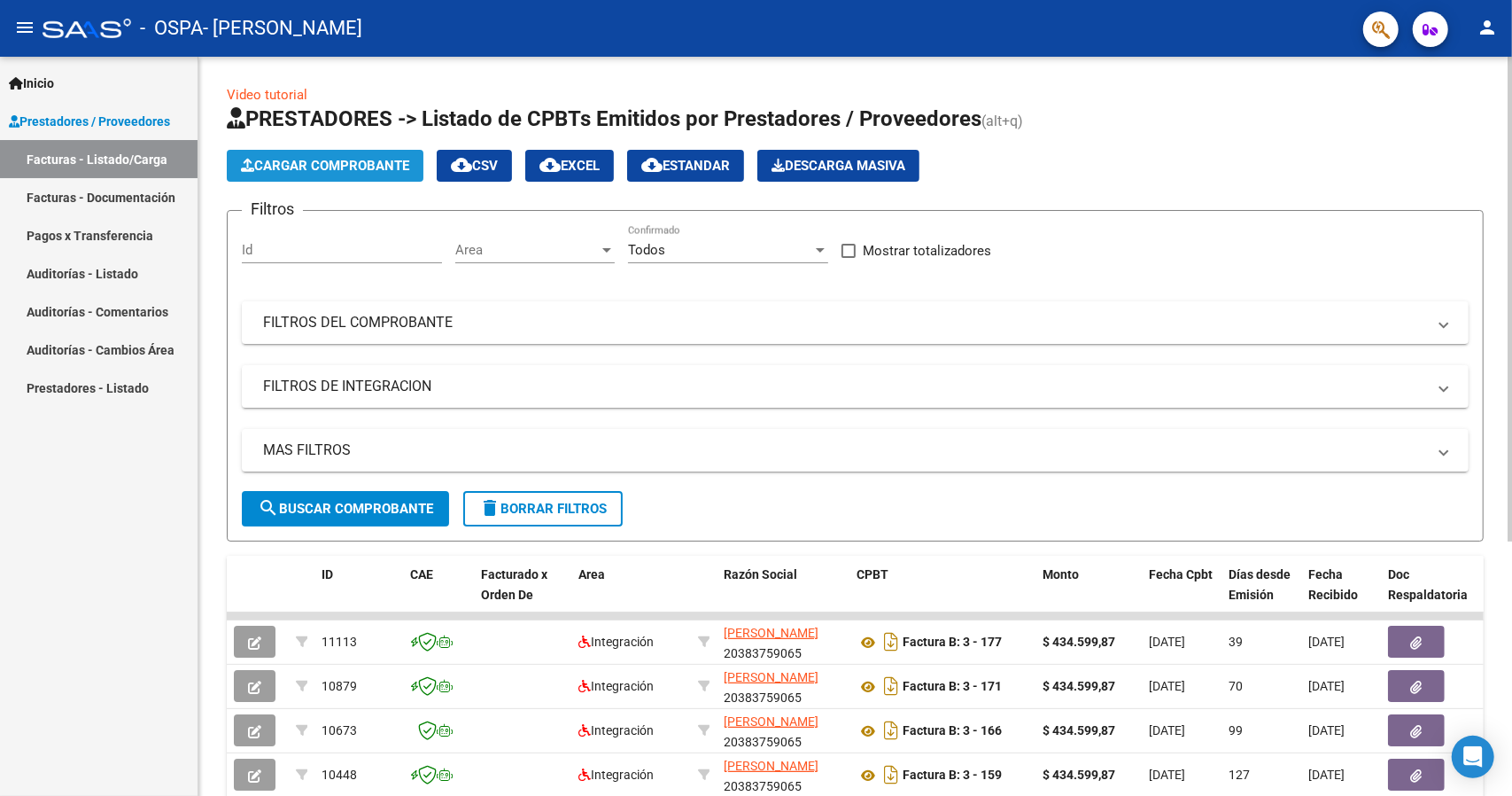
click at [303, 167] on span "Cargar Comprobante" at bounding box center [325, 165] width 168 height 16
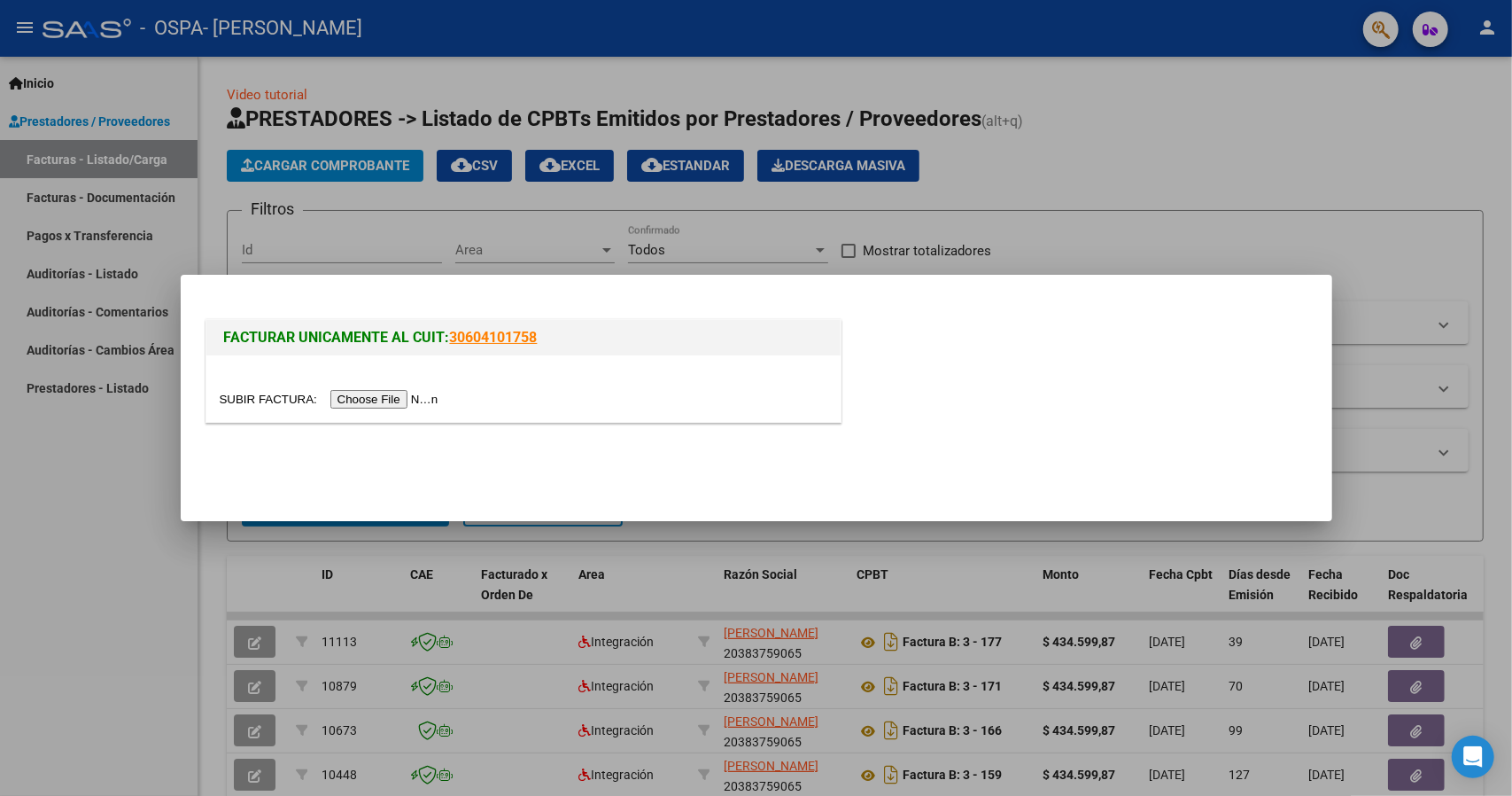
click at [377, 398] on input "file" at bounding box center [331, 399] width 224 height 19
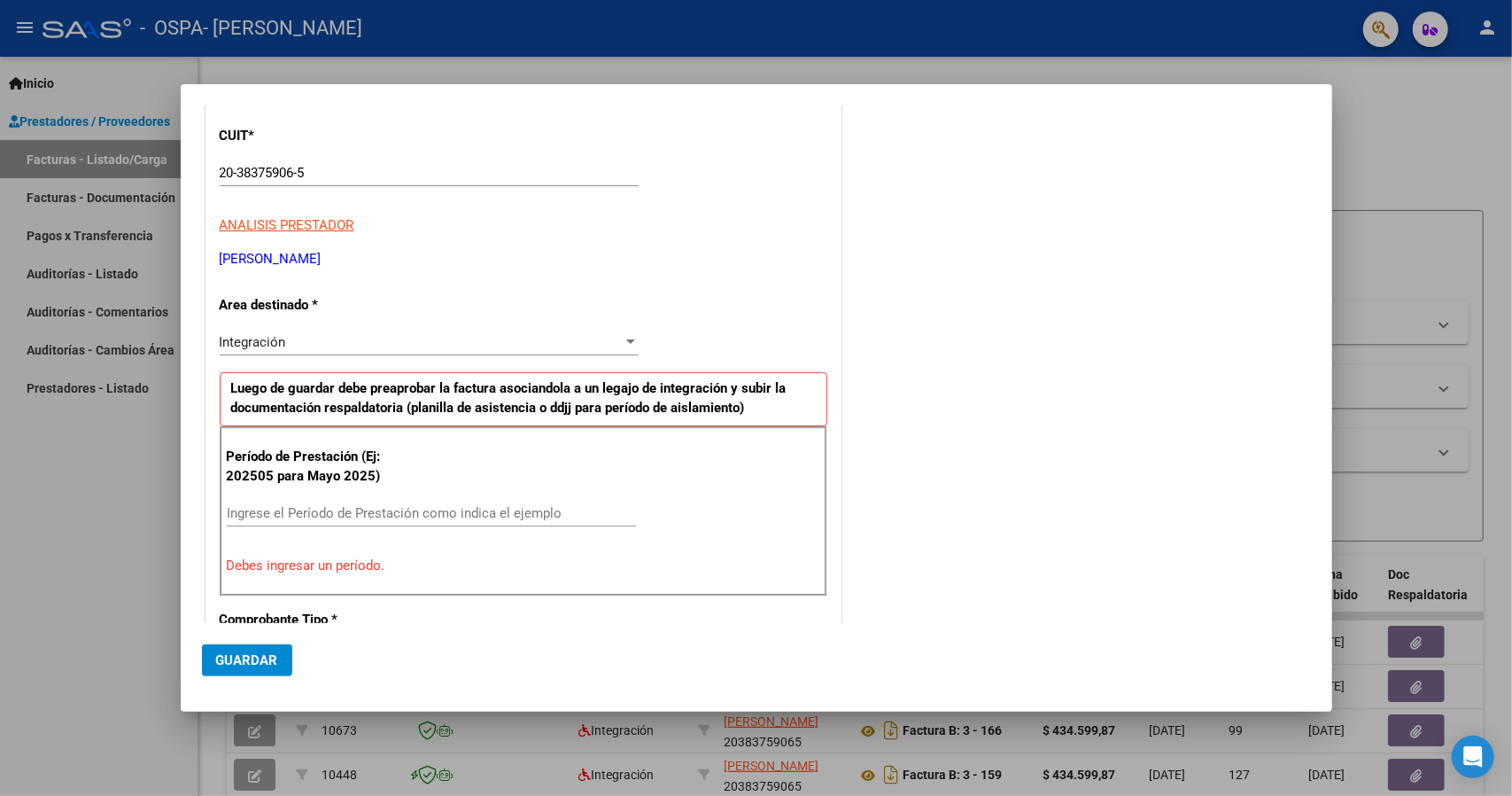
scroll to position [266, 0]
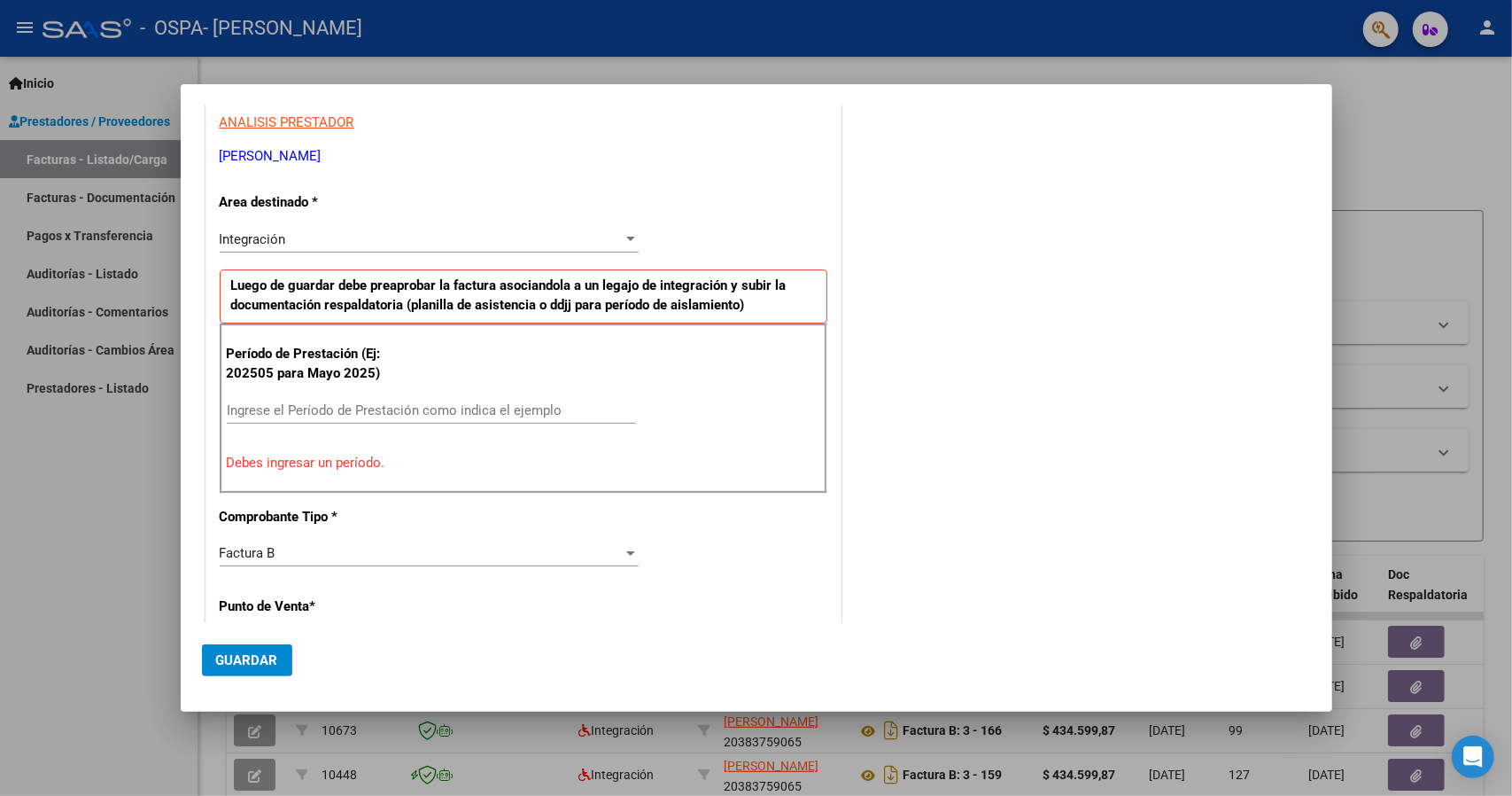
click at [317, 405] on input "Ingrese el Período de Prestación como indica el ejemplo" at bounding box center [432, 410] width 409 height 16
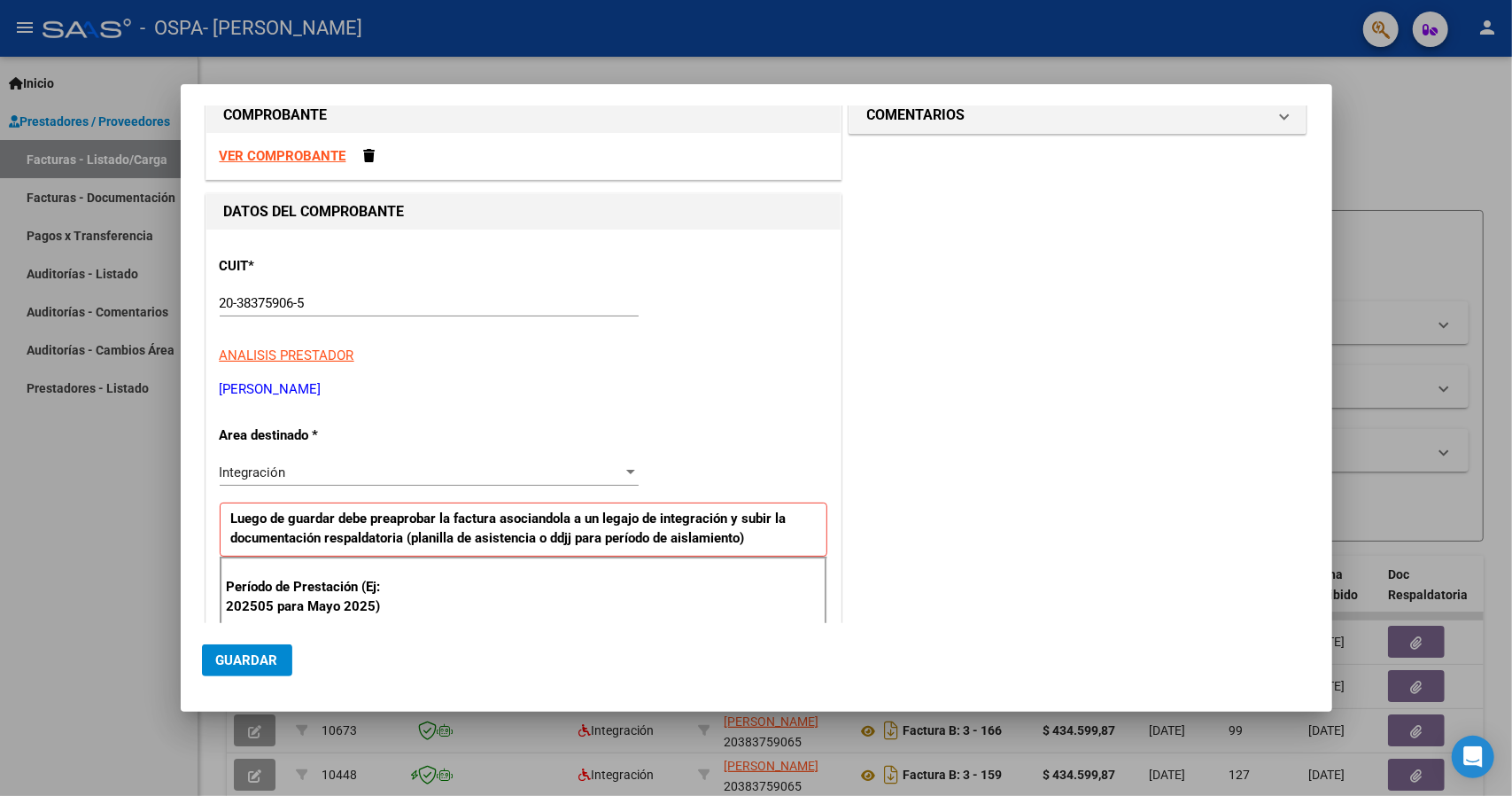
scroll to position [0, 0]
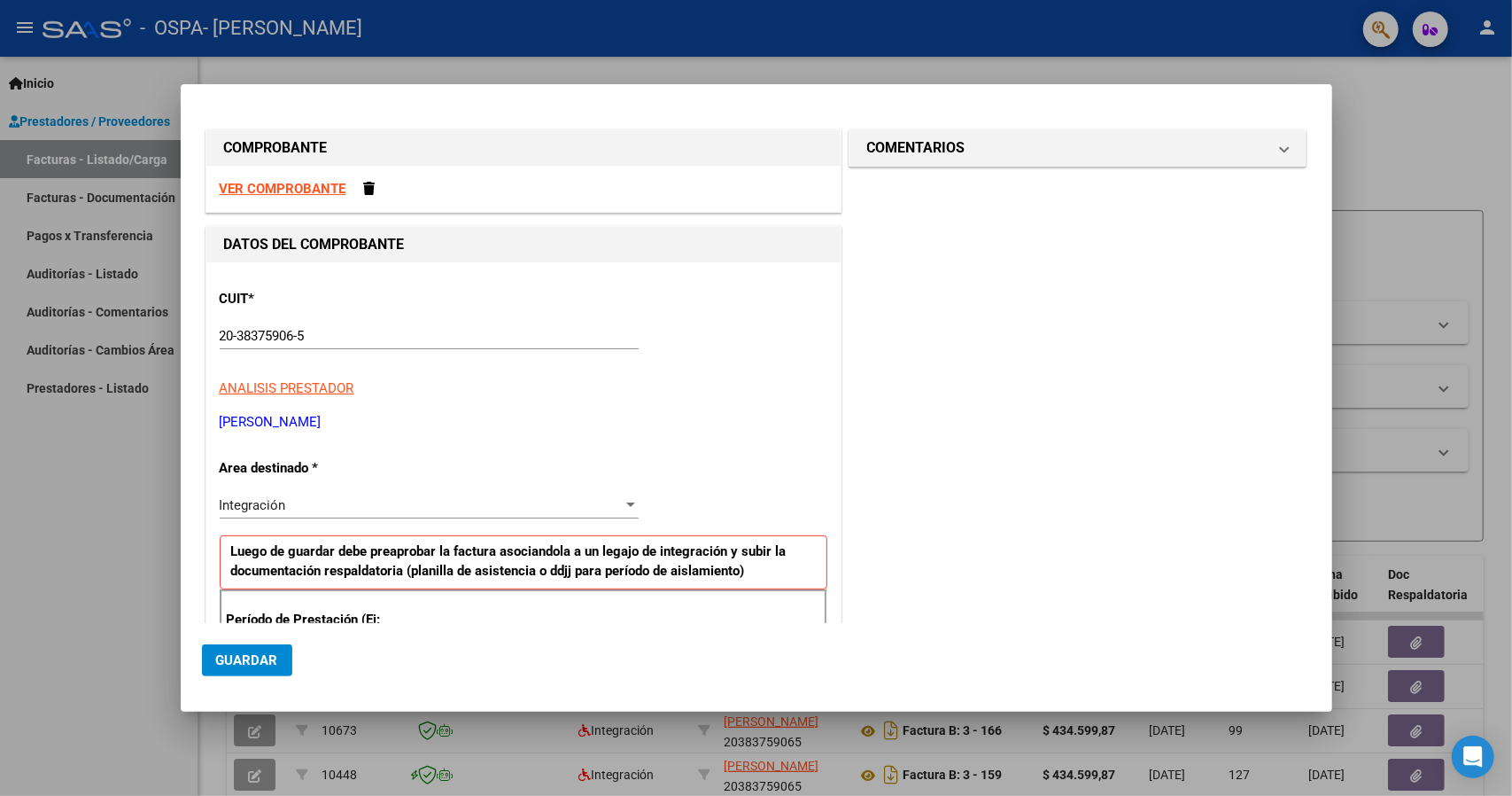
type input "202508"
click at [104, 591] on div at bounding box center [756, 398] width 1512 height 796
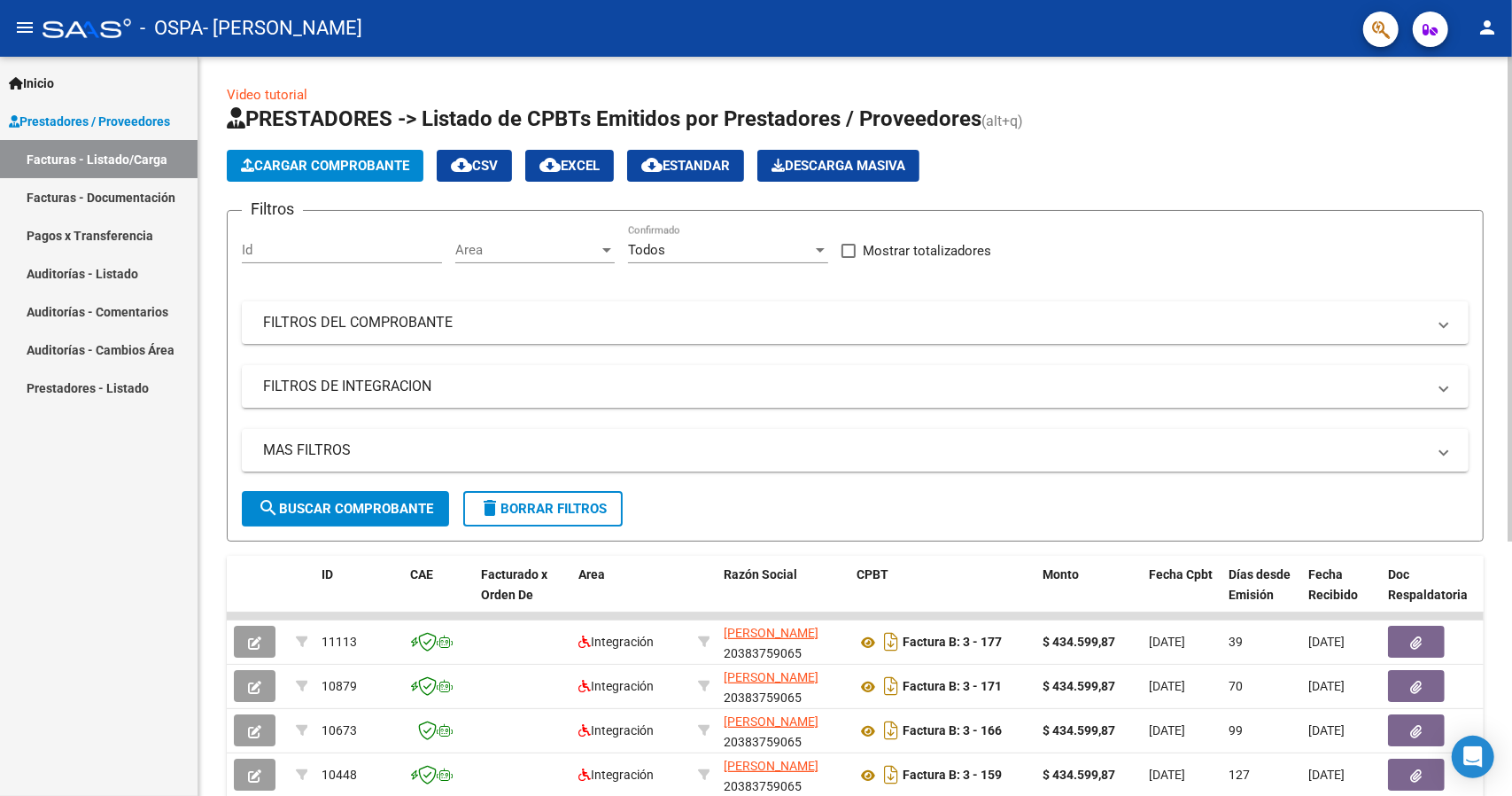
click at [304, 173] on button "Cargar Comprobante" at bounding box center [325, 166] width 196 height 32
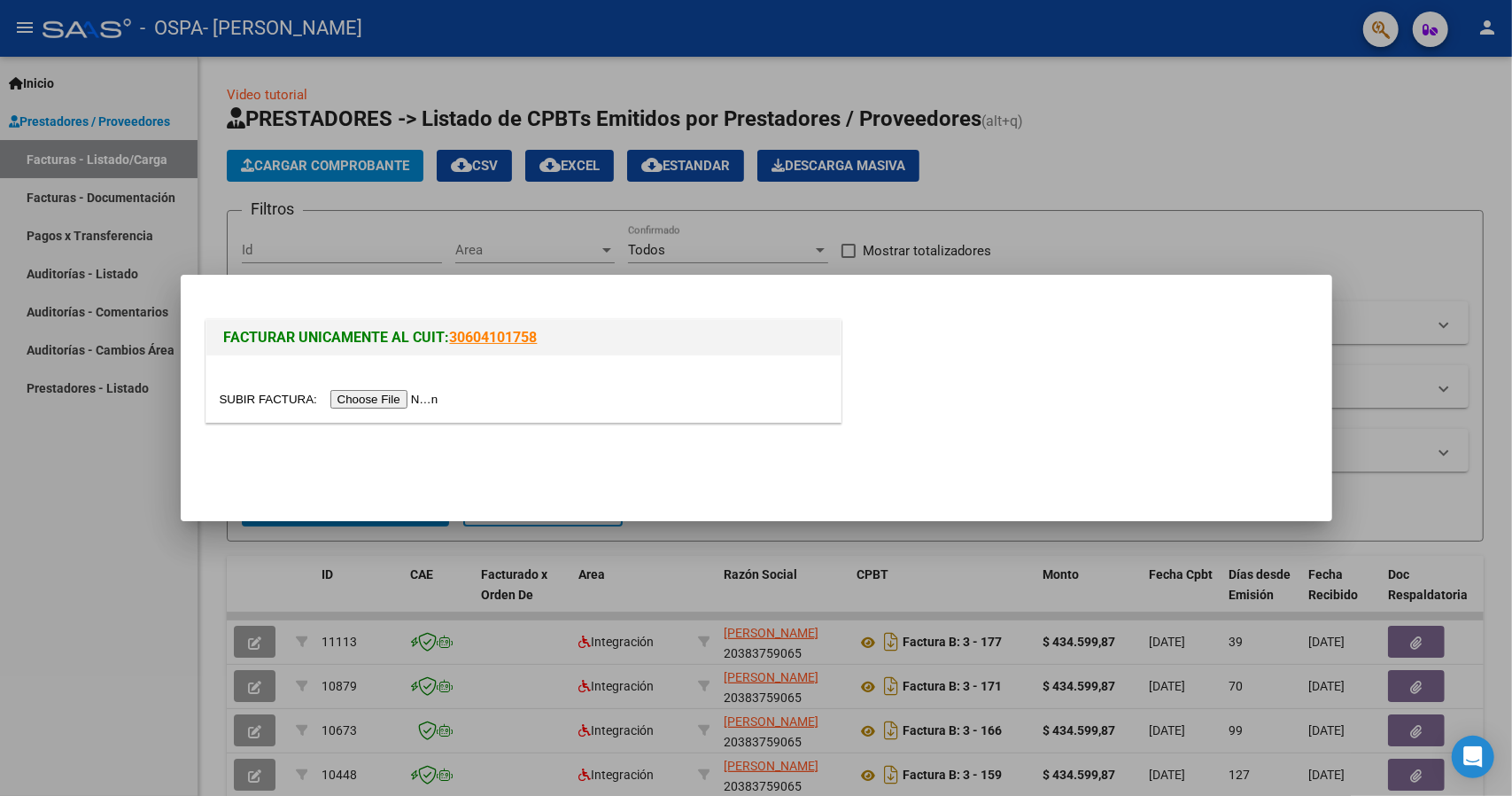
click at [390, 403] on input "file" at bounding box center [331, 399] width 224 height 19
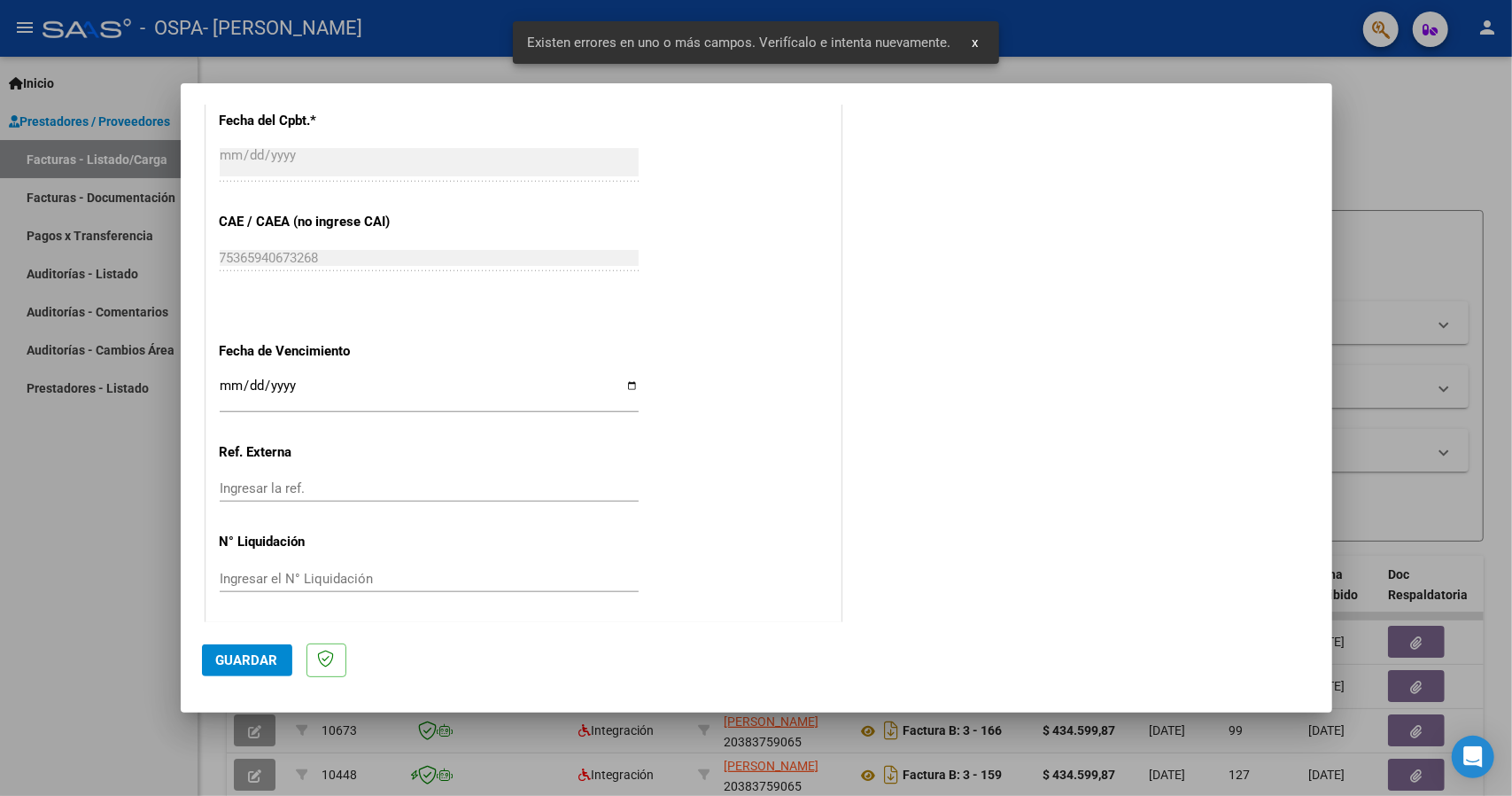
click at [237, 667] on span "Guardar" at bounding box center [247, 660] width 62 height 16
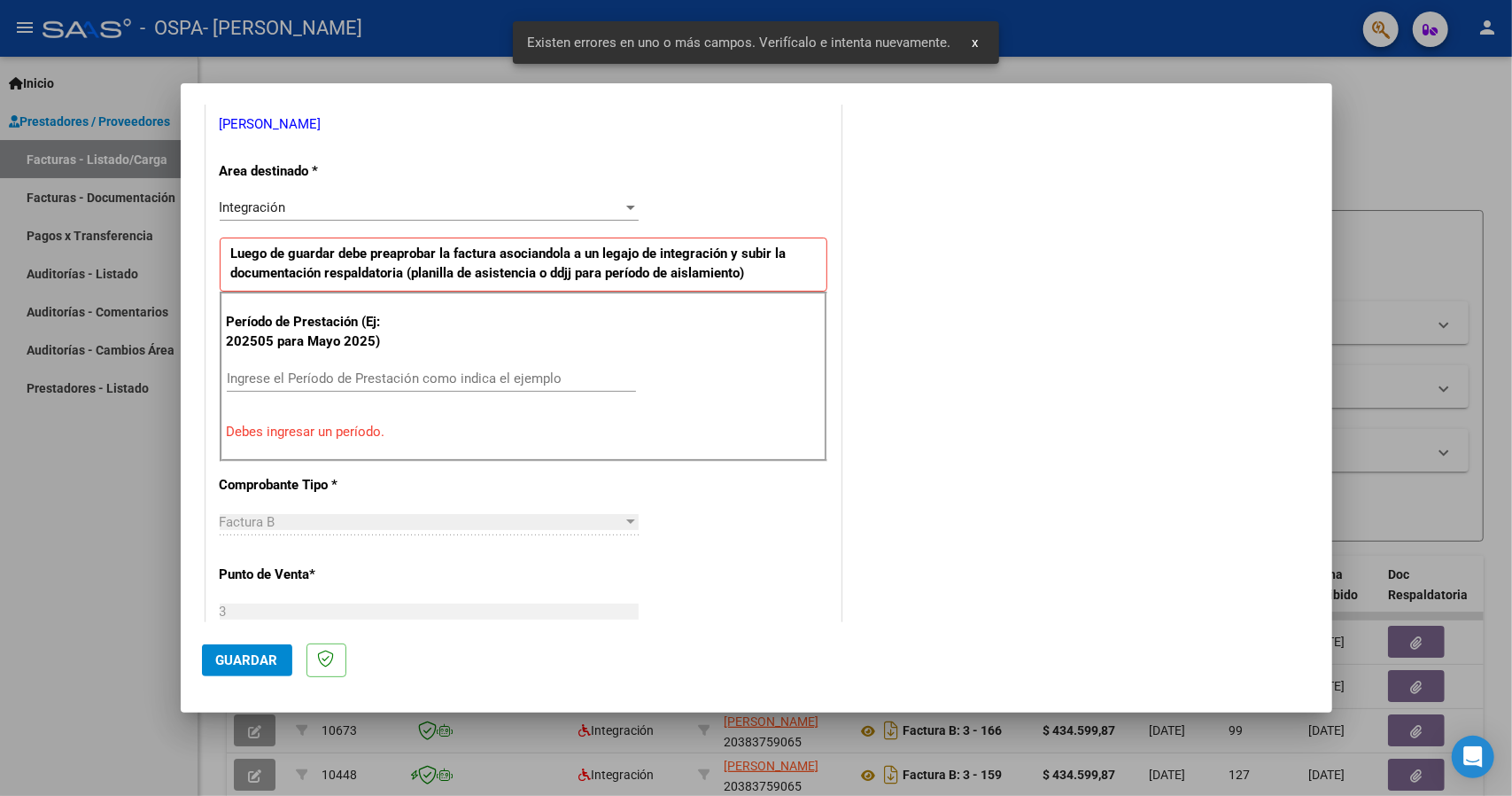
scroll to position [356, 0]
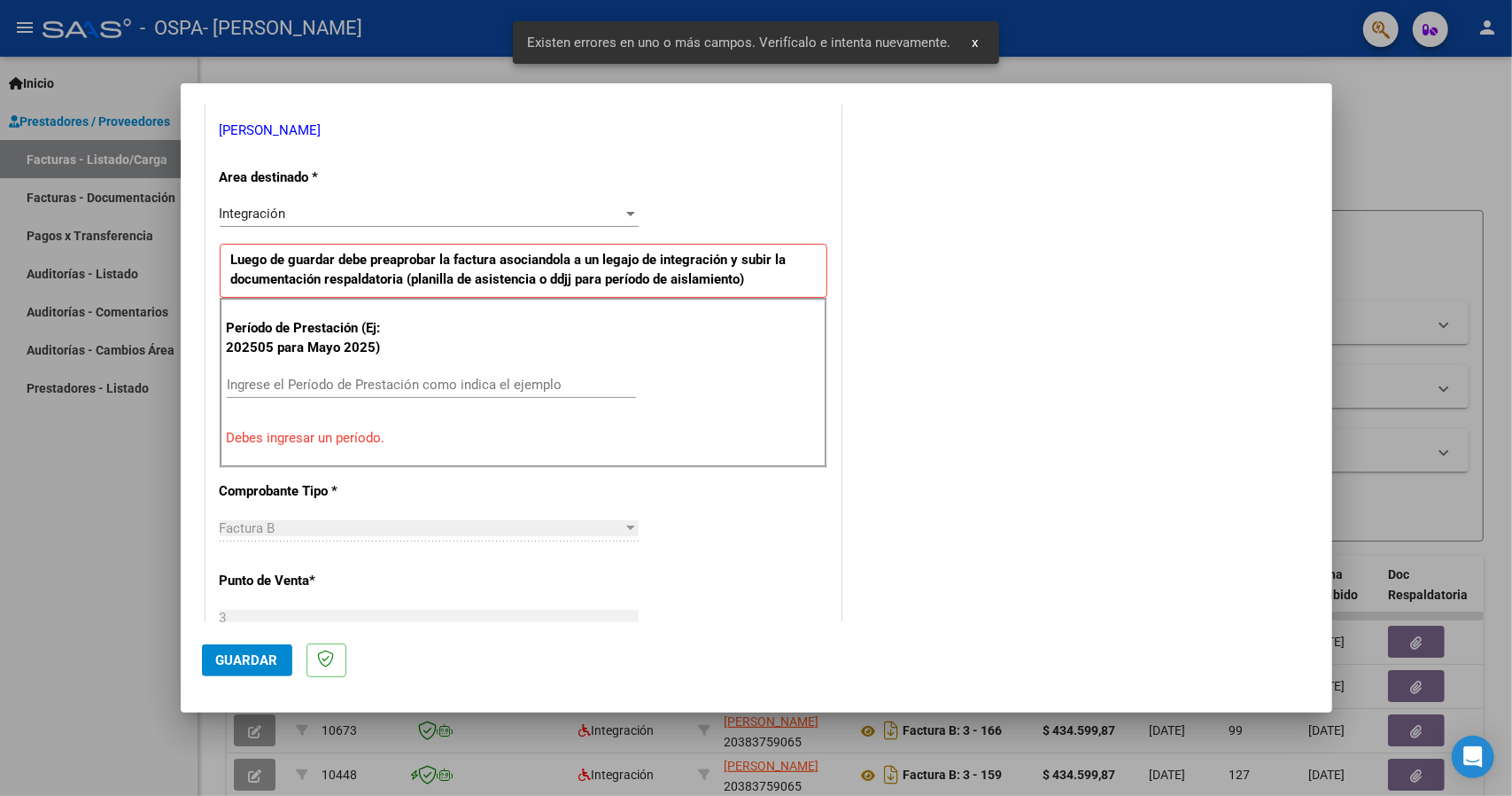
click at [347, 399] on div "Ingrese el Período de Prestación como indica el ejemplo" at bounding box center [432, 393] width 409 height 44
click at [347, 395] on div "Ingrese el Período de Prestación como indica el ejemplo" at bounding box center [432, 385] width 409 height 27
click at [342, 378] on input "Ingrese el Período de Prestación como indica el ejemplo" at bounding box center [432, 385] width 409 height 16
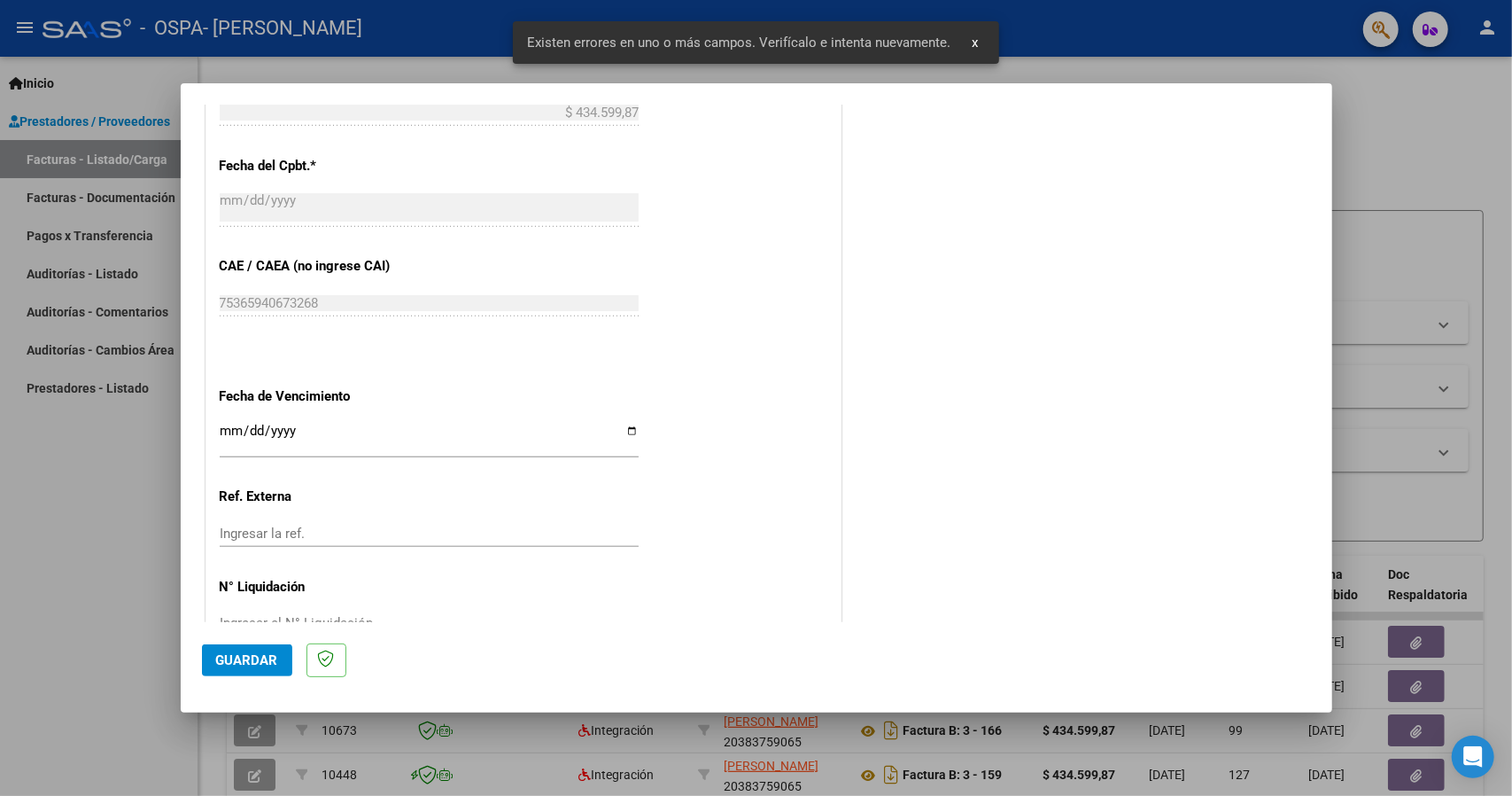
scroll to position [1038, 0]
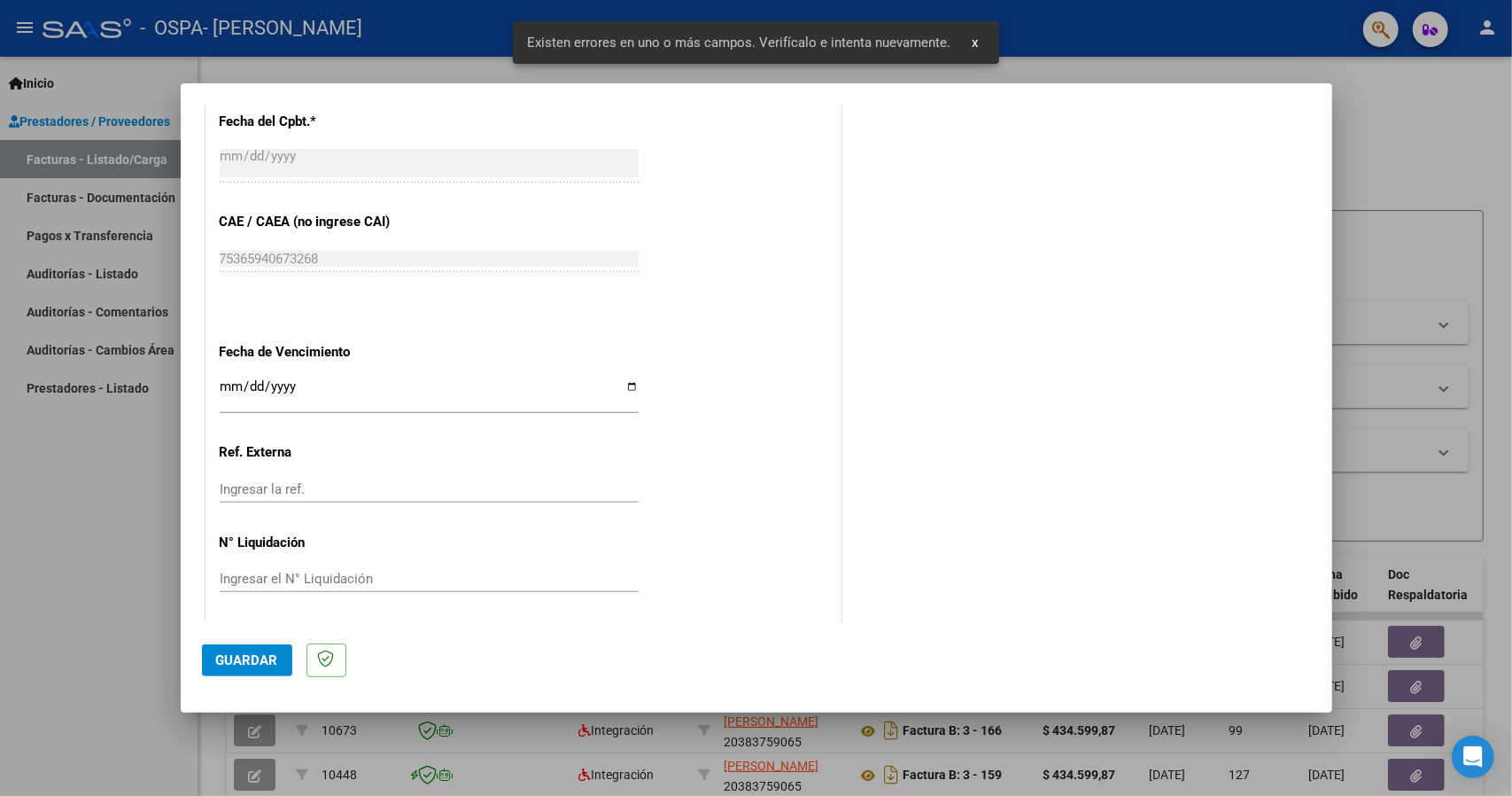
type input "202508"
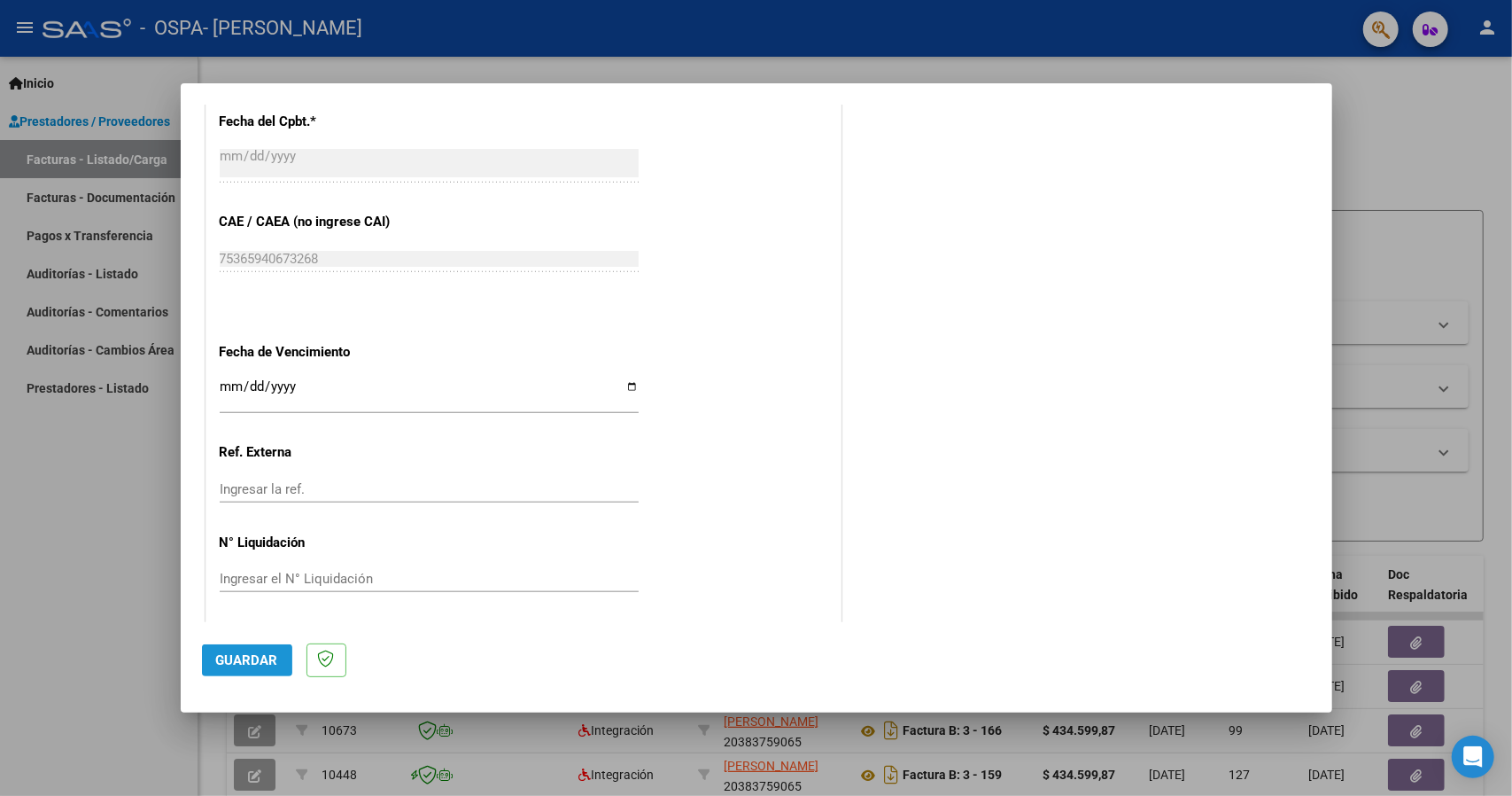
click at [249, 655] on span "Guardar" at bounding box center [247, 660] width 62 height 16
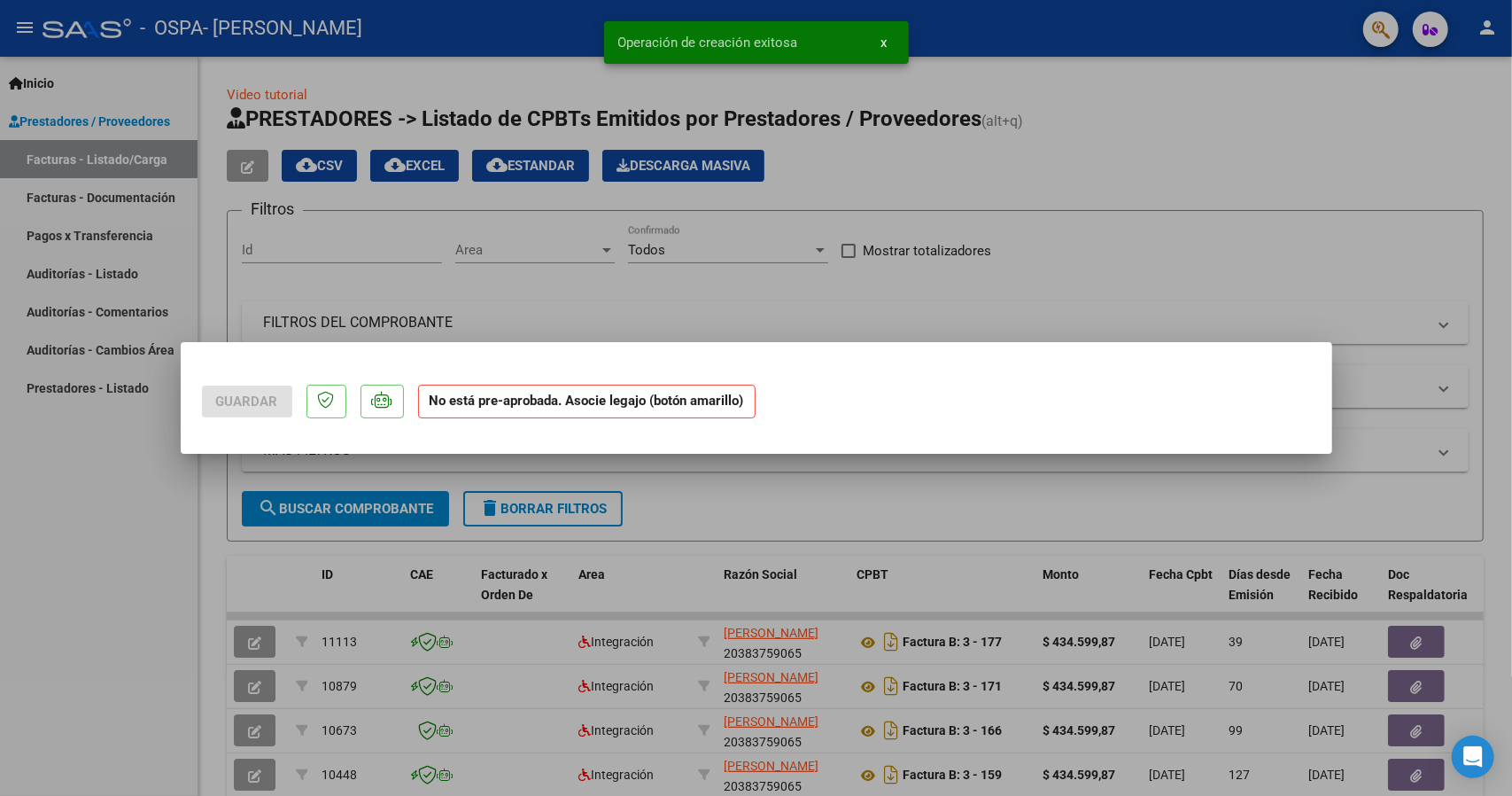
scroll to position [0, 0]
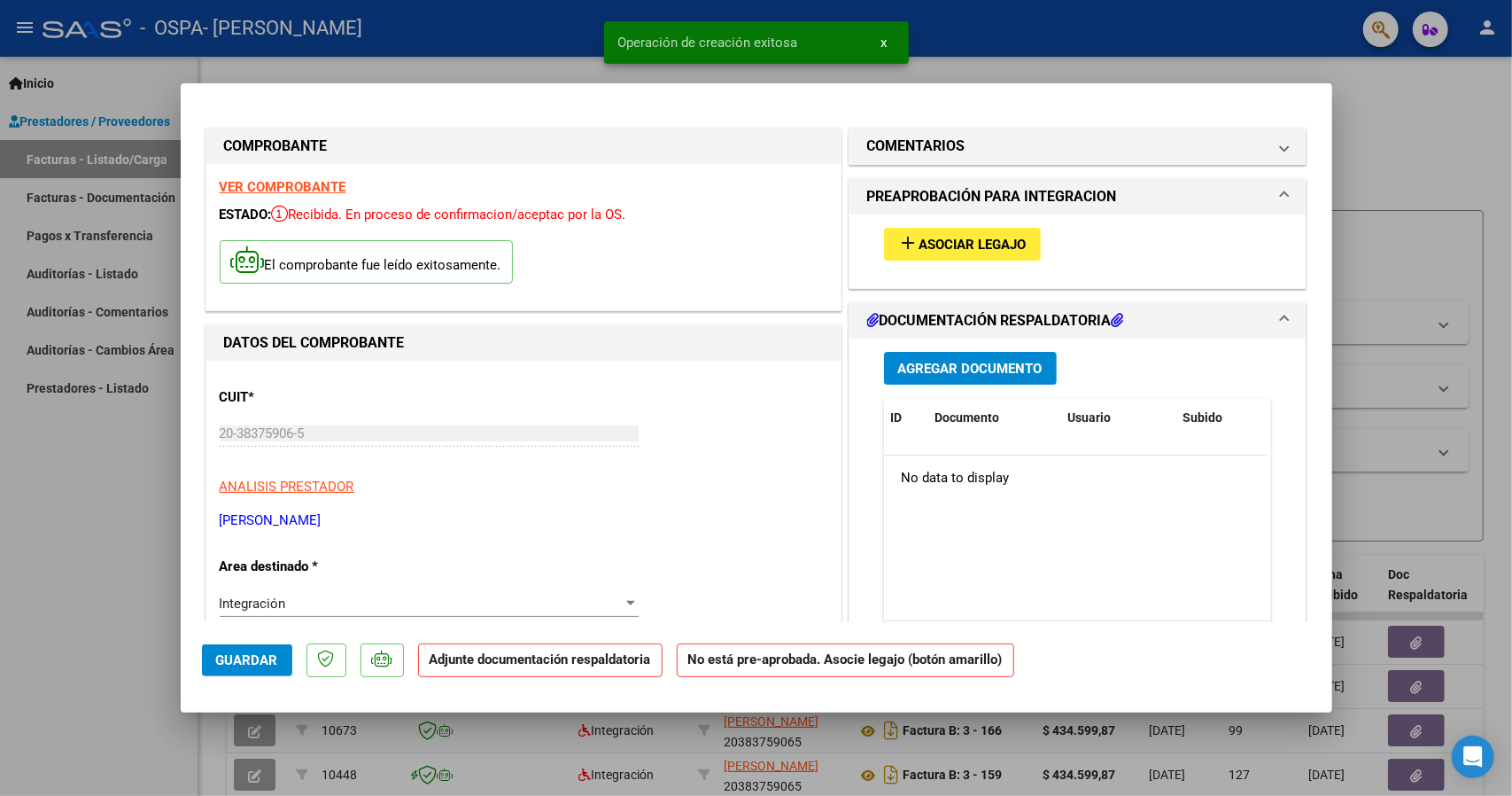
click at [968, 238] on span "Asociar Legajo" at bounding box center [972, 244] width 107 height 16
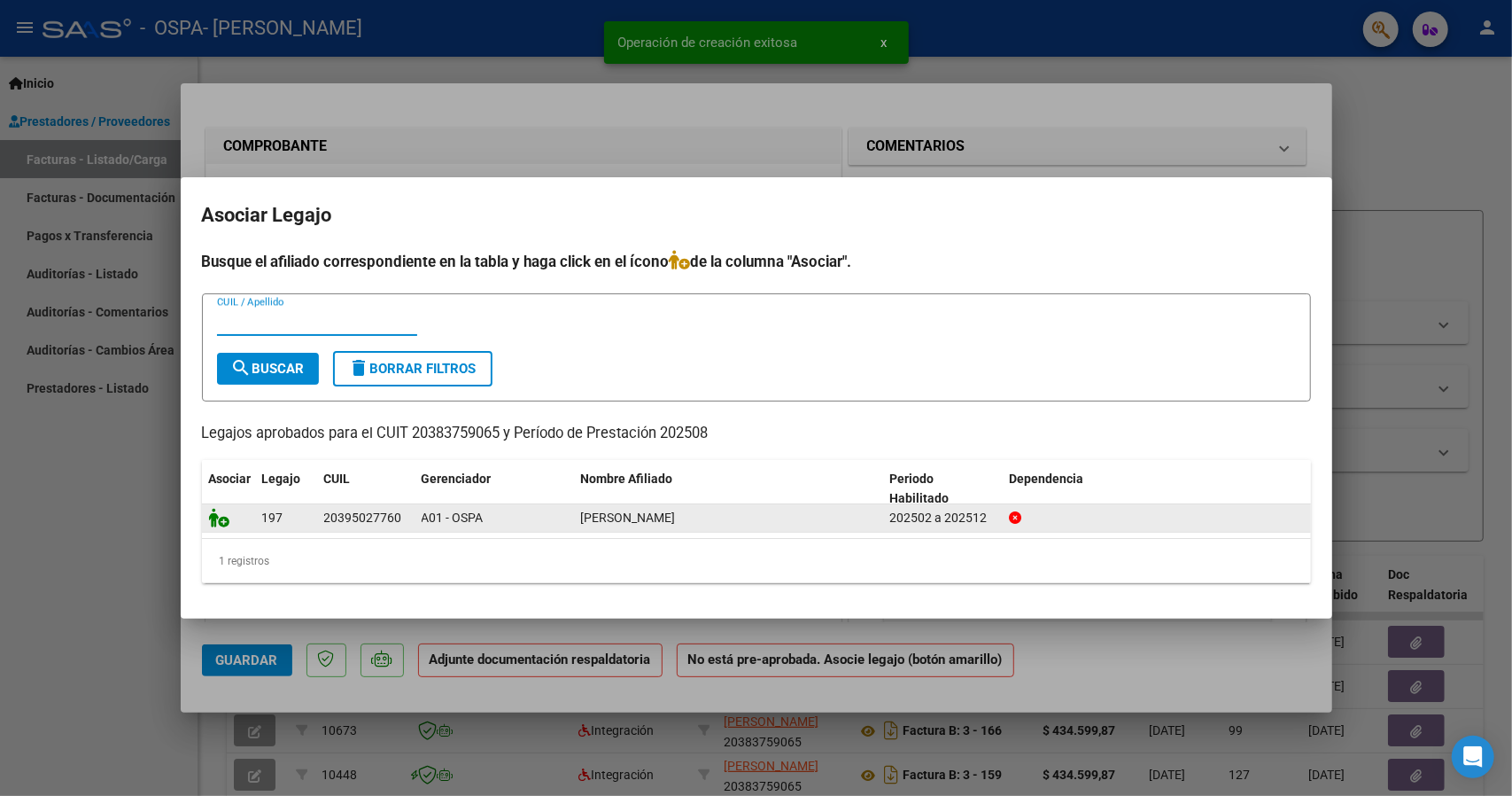
click at [219, 522] on icon at bounding box center [220, 518] width 21 height 20
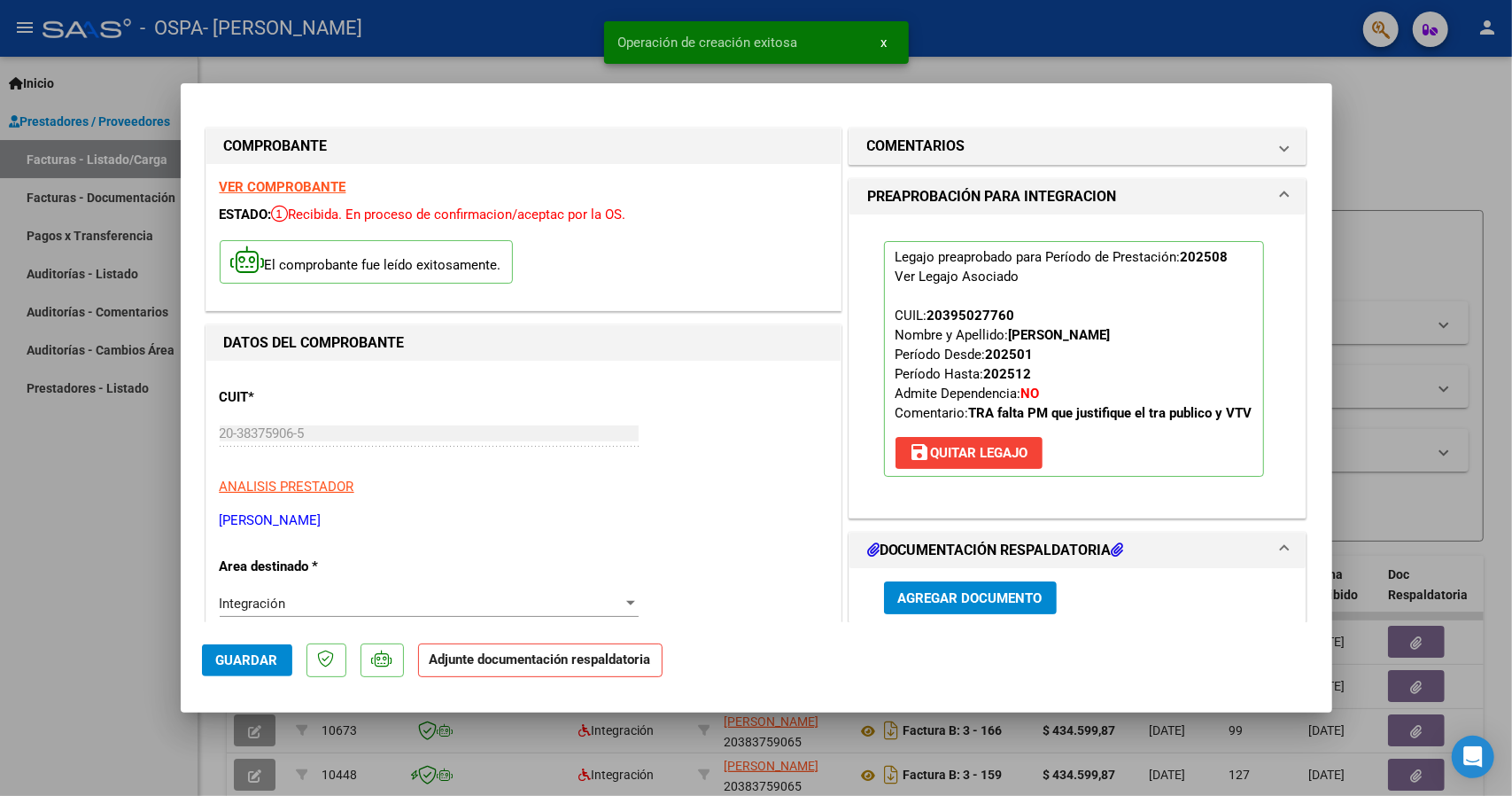
click at [939, 601] on span "Agregar Documento" at bounding box center [970, 598] width 144 height 16
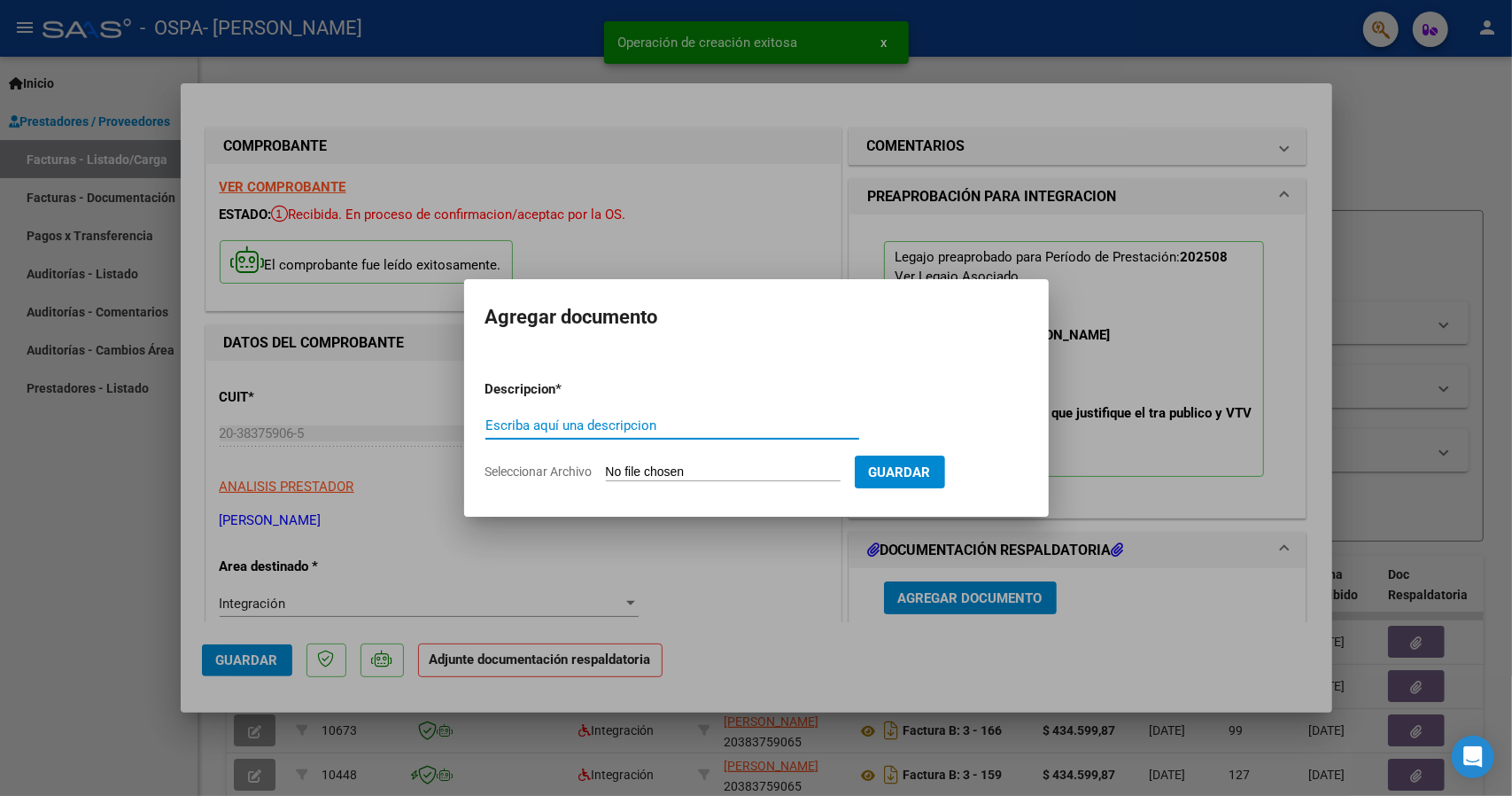
click at [525, 470] on span "Seleccionar Archivo" at bounding box center [539, 471] width 107 height 14
click at [606, 470] on input "Seleccionar Archivo" at bounding box center [723, 473] width 234 height 17
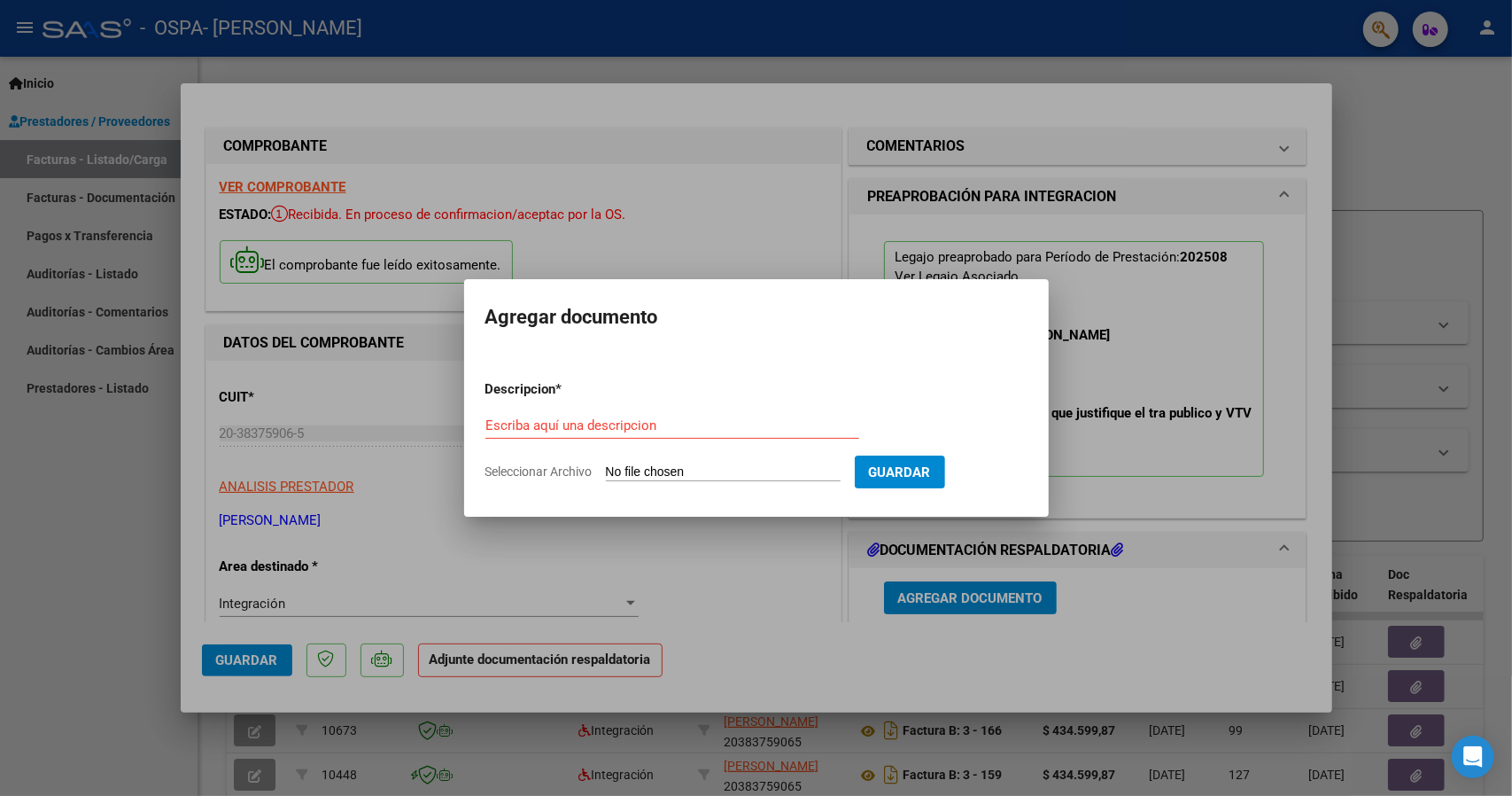
type input "C:\fakepath\ASIST_AGO25_Flores.pdf"
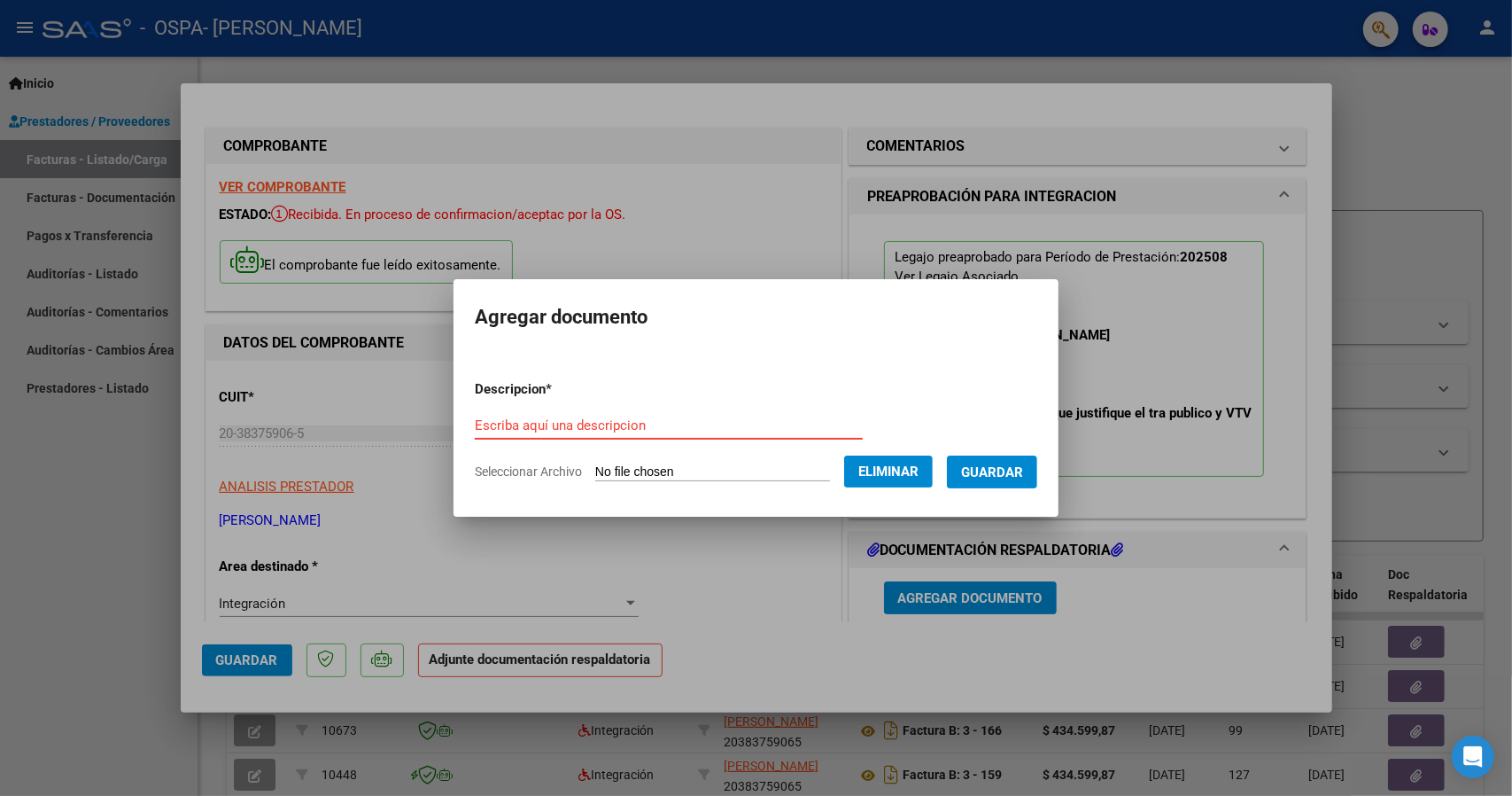
click at [571, 424] on input "Escriba aquí una descripcion" at bounding box center [668, 425] width 388 height 16
type input "ASISTENCIA"
click at [981, 464] on span "Guardar" at bounding box center [992, 471] width 62 height 16
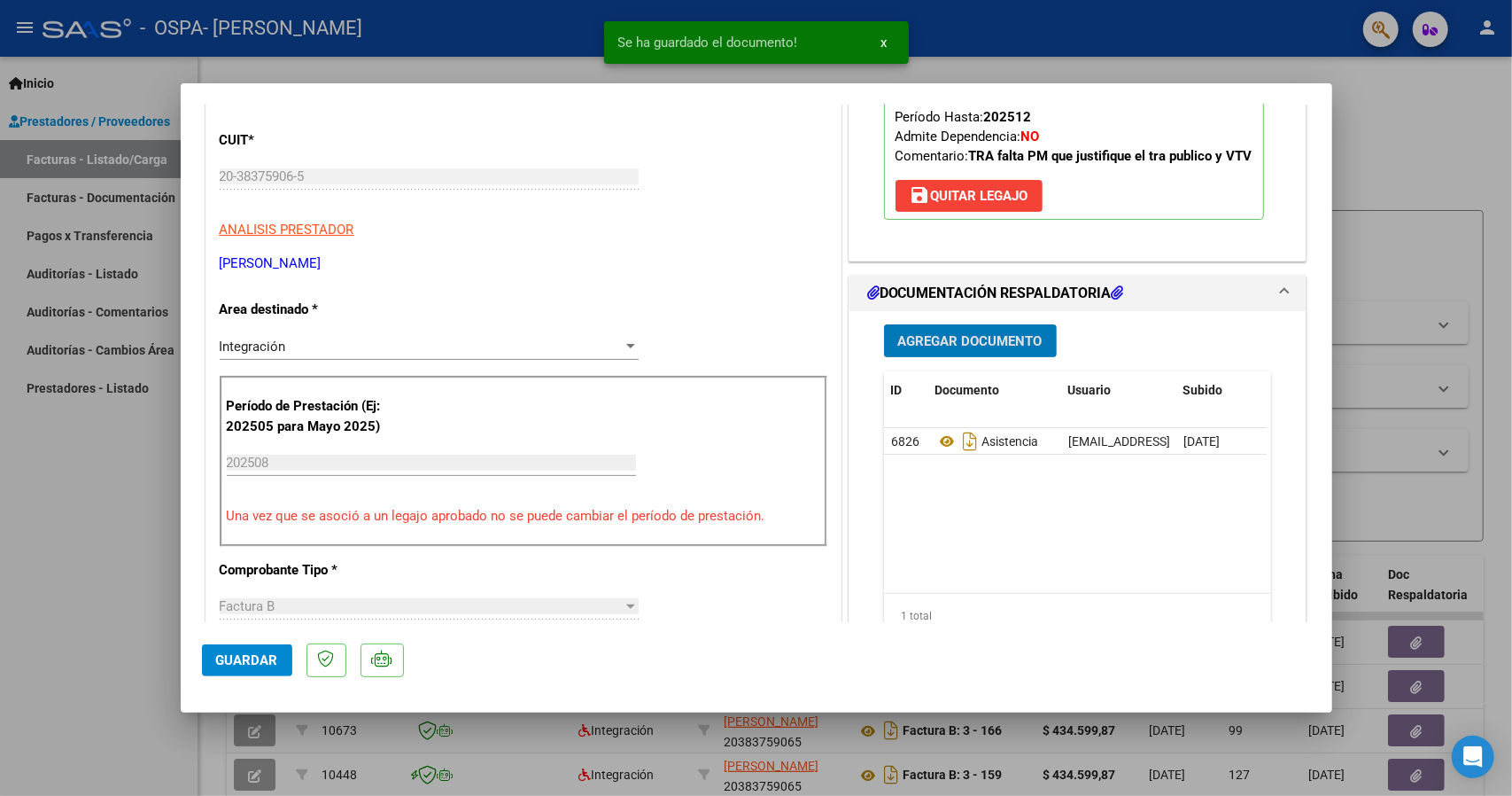
scroll to position [266, 0]
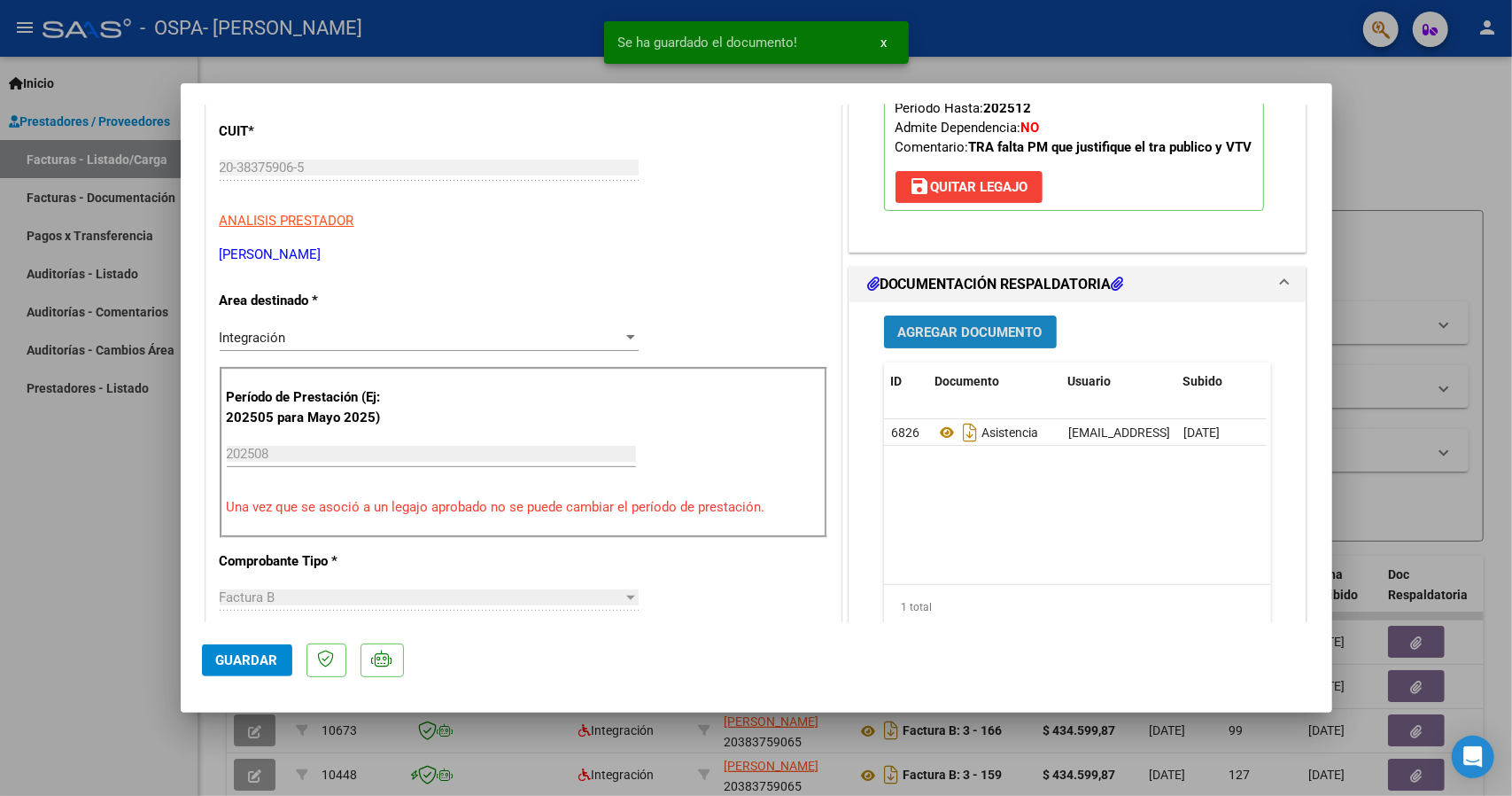
click at [954, 329] on span "Agregar Documento" at bounding box center [970, 331] width 144 height 16
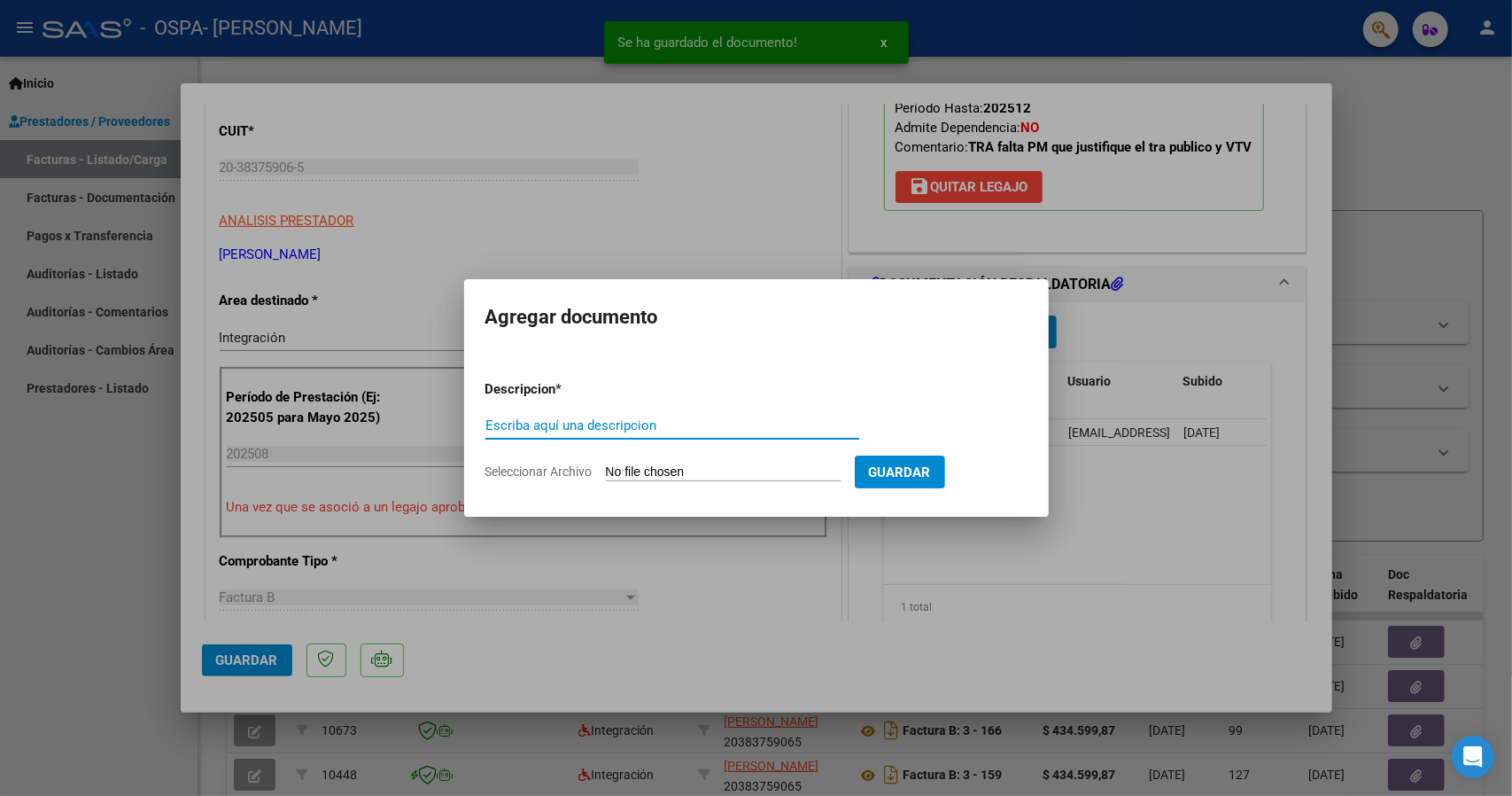
click at [526, 460] on form "Descripcion * Escriba aquí una descripcion Seleccionar Archivo Guardar" at bounding box center [756, 430] width 542 height 129
click at [529, 472] on span "Seleccionar Archivo" at bounding box center [539, 471] width 107 height 14
click at [606, 472] on input "Seleccionar Archivo" at bounding box center [723, 473] width 234 height 17
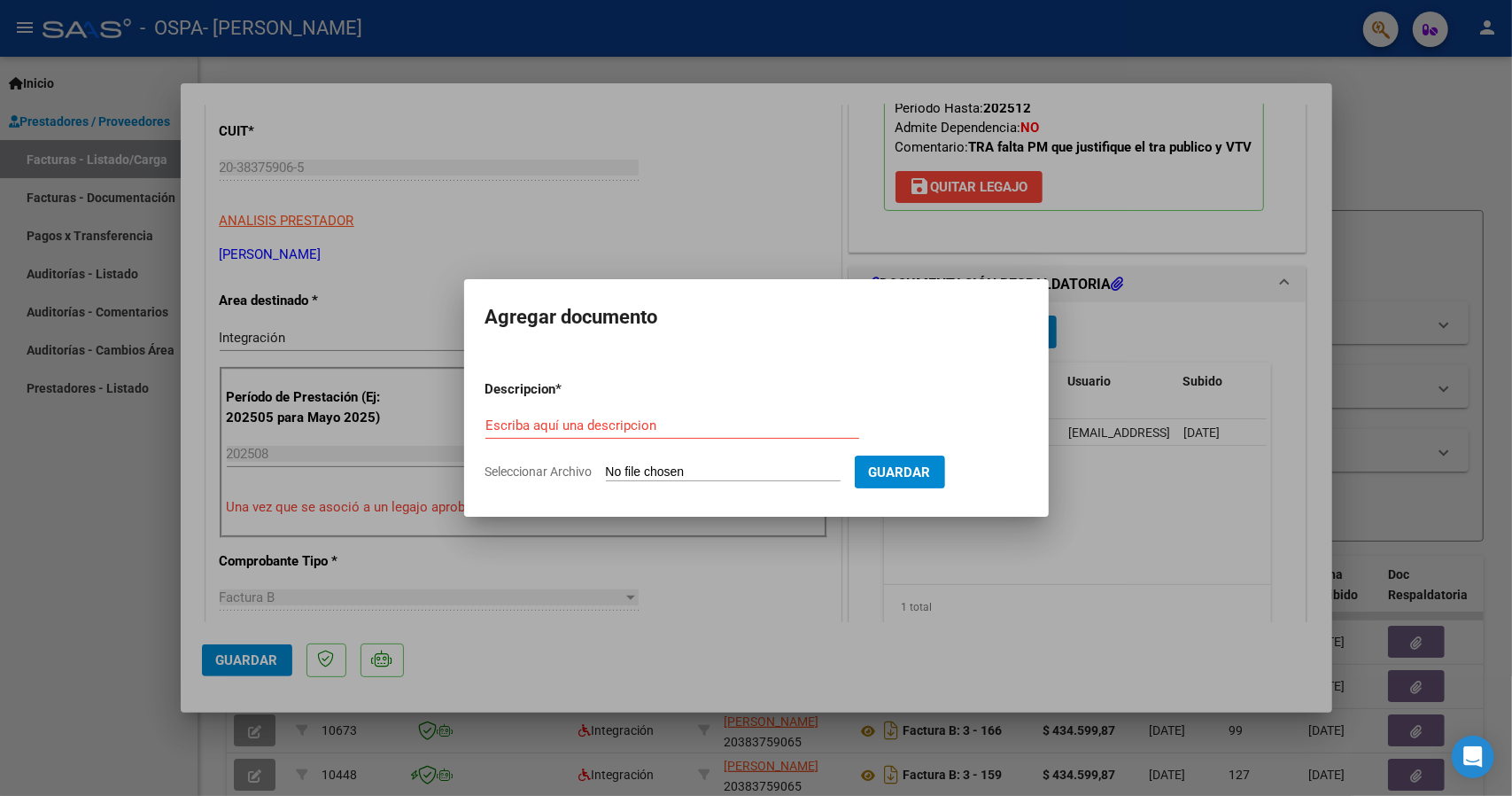
type input "C:\fakepath\ASISTENCIA [DATE] [GEOGRAPHIC_DATA]pdf"
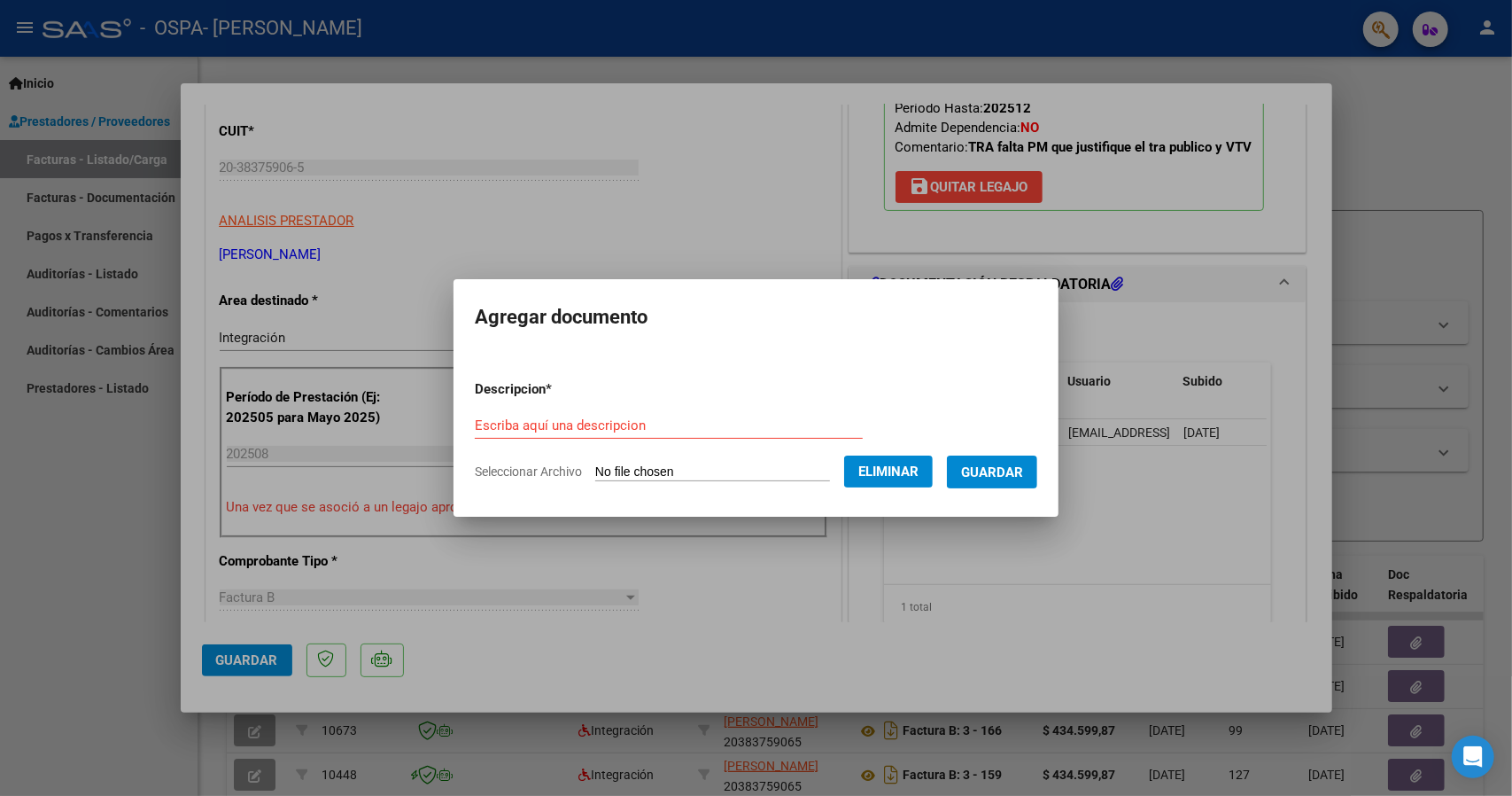
drag, startPoint x: 884, startPoint y: 469, endPoint x: 861, endPoint y: 469, distance: 23.0
click at [882, 469] on span "Eliminar" at bounding box center [889, 471] width 60 height 16
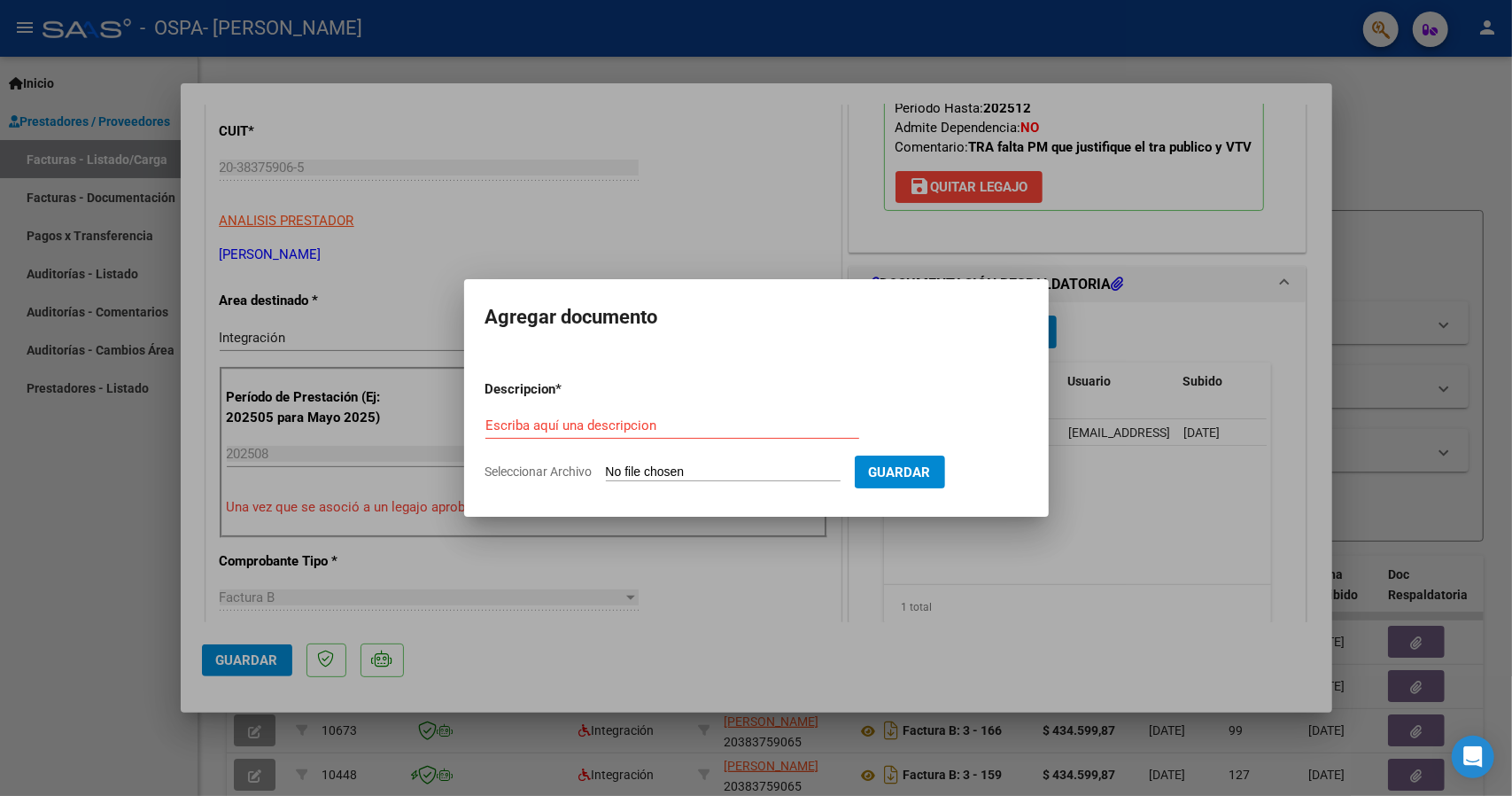
click at [568, 474] on span "Seleccionar Archivo" at bounding box center [539, 471] width 107 height 14
click at [606, 474] on input "Seleccionar Archivo" at bounding box center [723, 473] width 234 height 17
type input "C:\fakepath\INFORME [DATE] Flores.pdf"
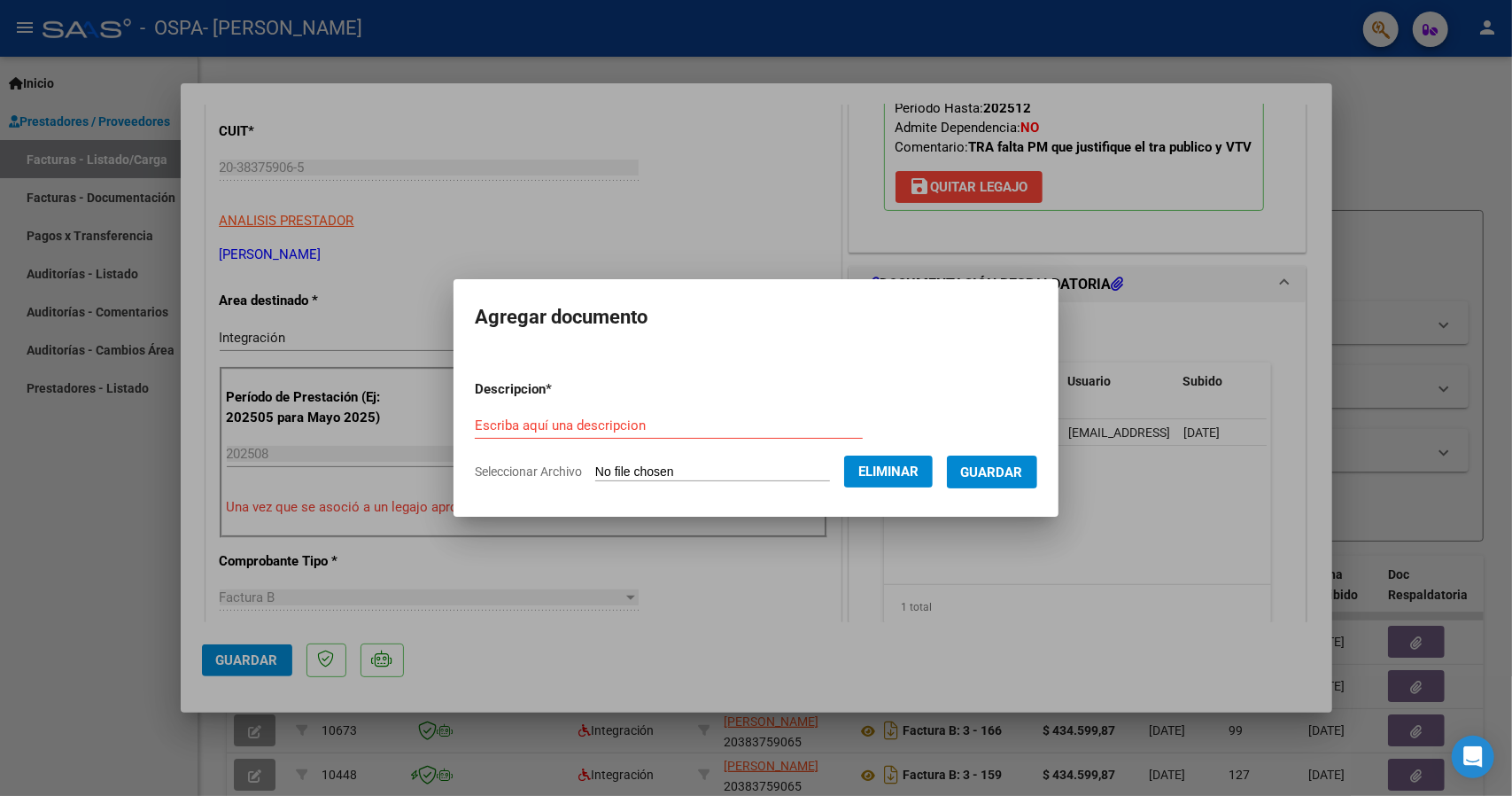
click at [561, 415] on div "Escriba aquí una descripcion" at bounding box center [668, 425] width 388 height 27
click at [544, 434] on input "Escriba aquí una descripcion" at bounding box center [668, 425] width 388 height 16
type input "INFORME"
click at [1024, 464] on span "Guardar" at bounding box center [992, 471] width 62 height 16
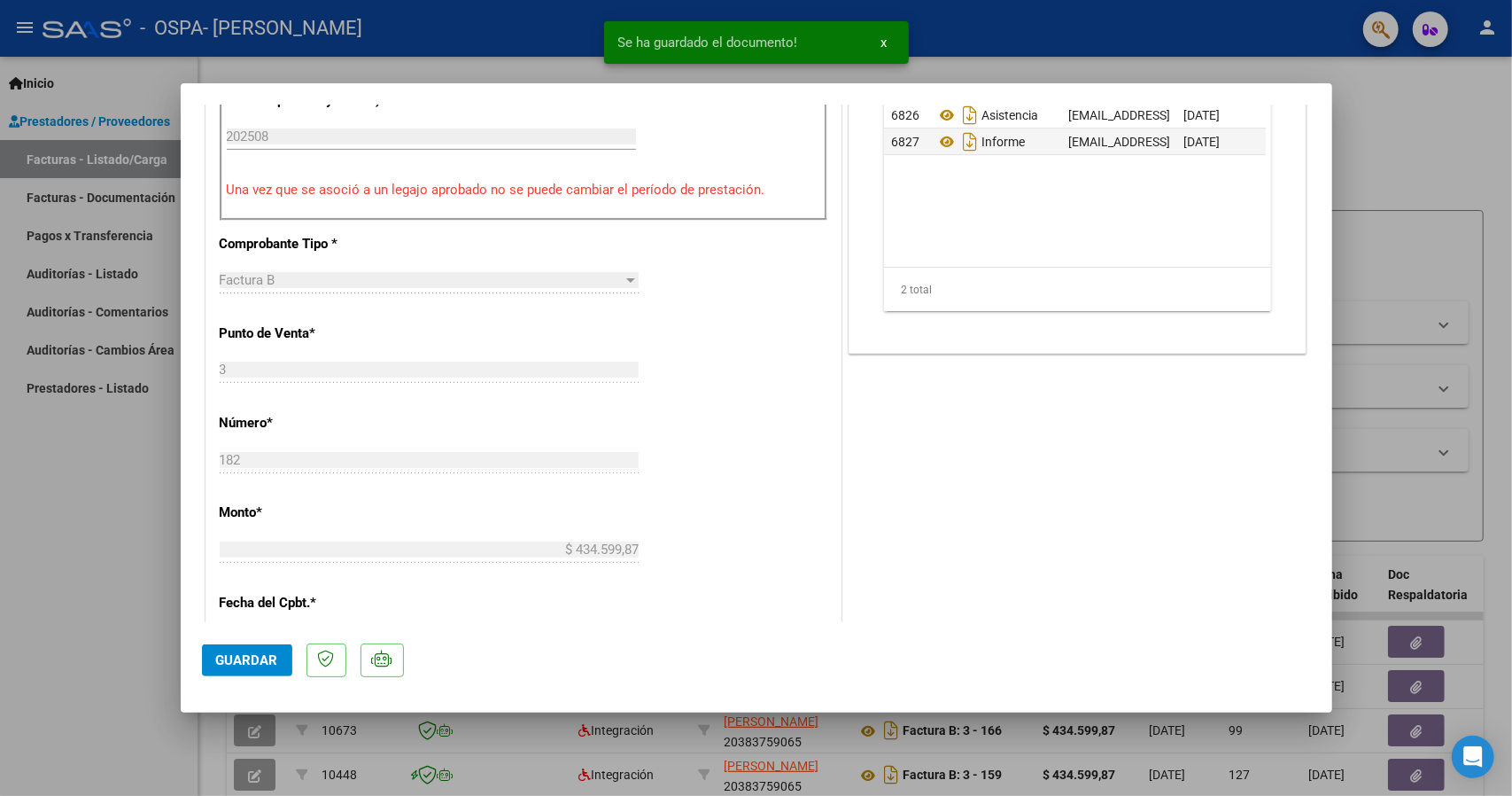
scroll to position [709, 0]
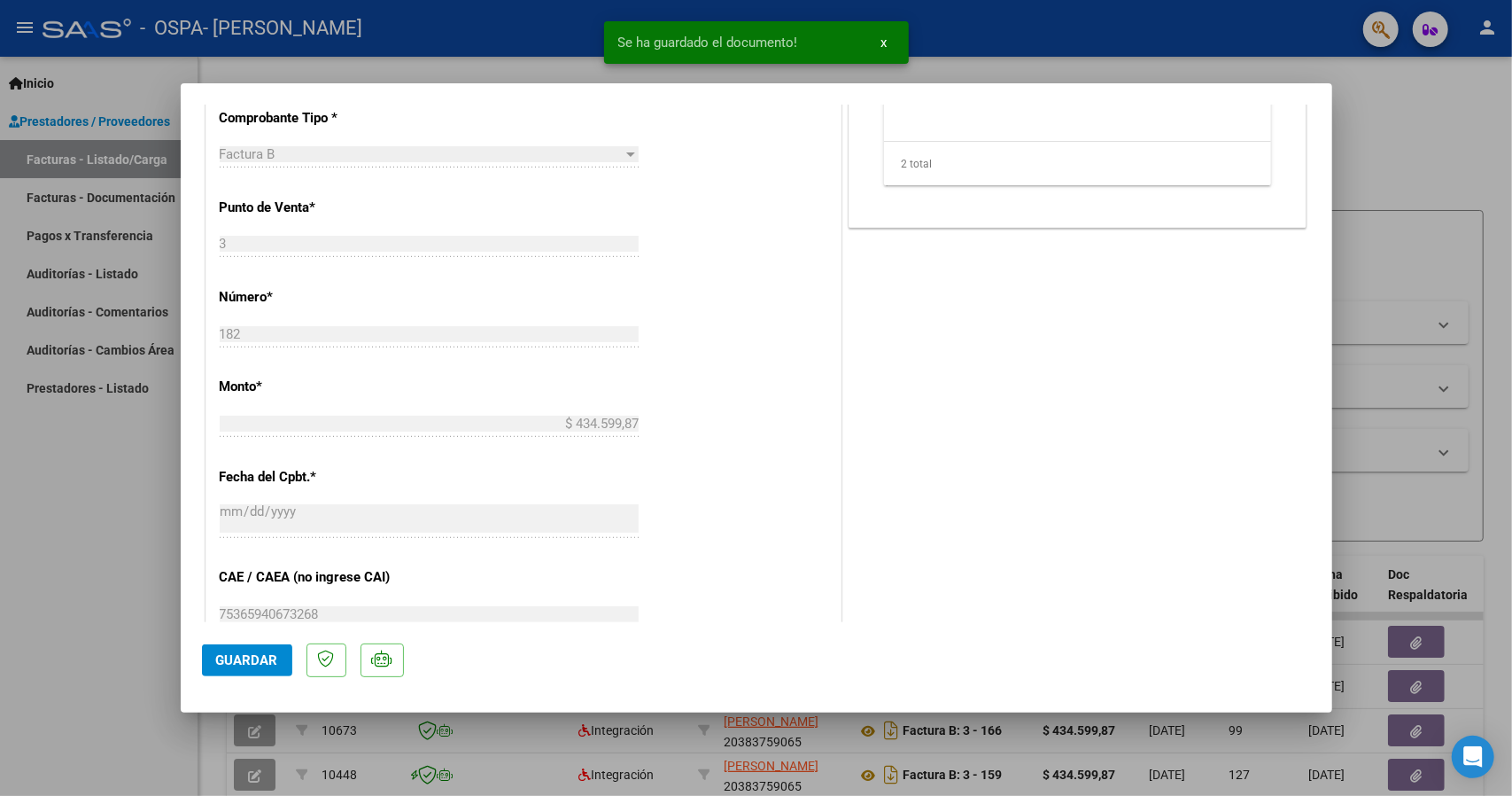
click at [230, 660] on span "Guardar" at bounding box center [247, 660] width 62 height 16
drag, startPoint x: 1435, startPoint y: 161, endPoint x: 1260, endPoint y: 287, distance: 215.6
click at [1434, 161] on div at bounding box center [756, 398] width 1512 height 796
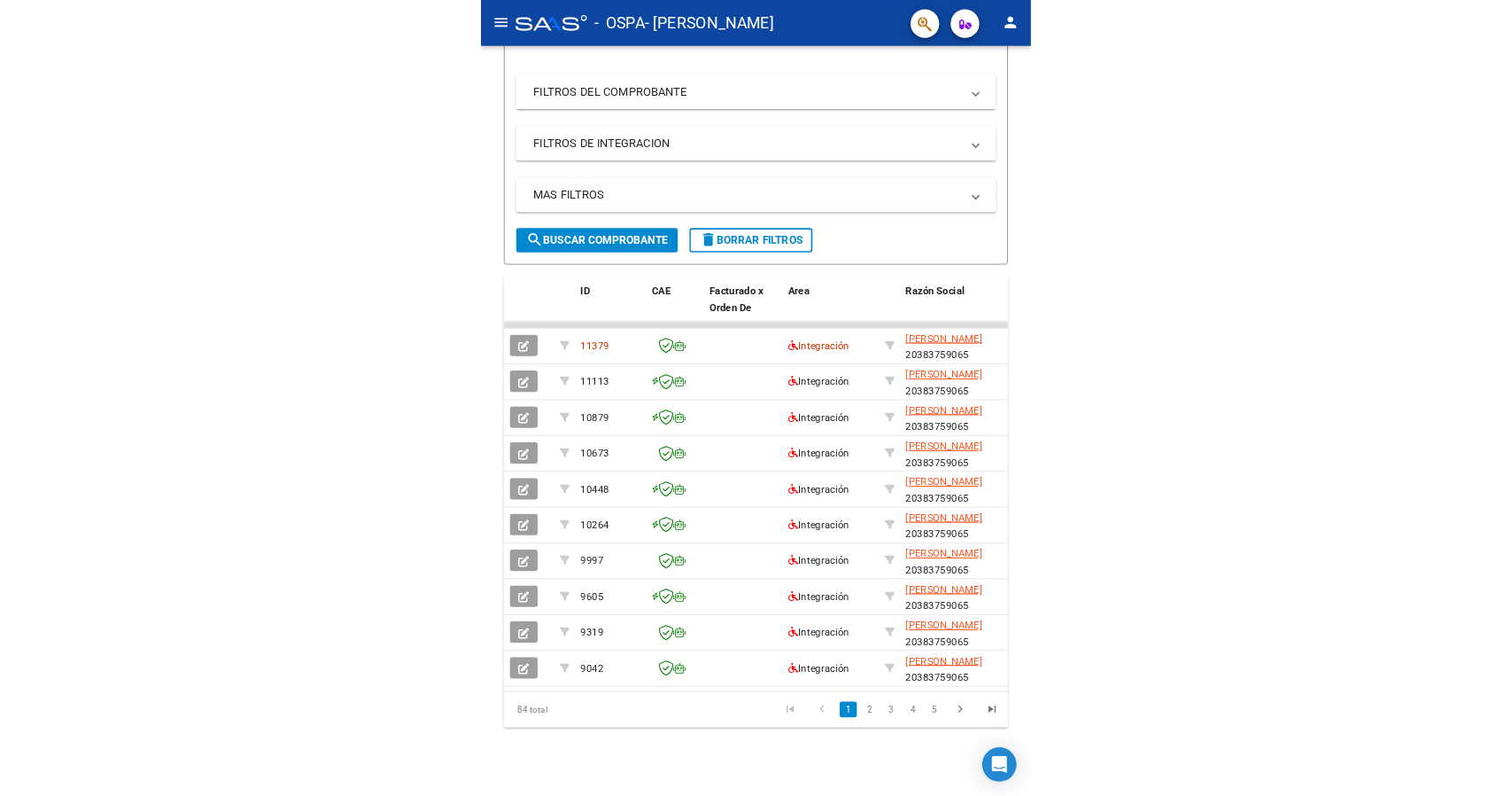
scroll to position [331, 0]
